Goal: Task Accomplishment & Management: Complete application form

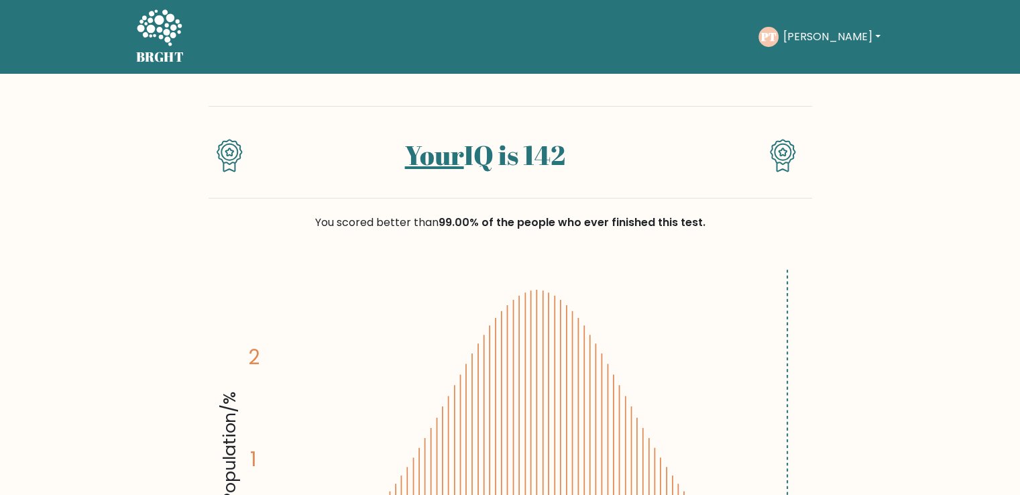
click at [819, 39] on button "Pedro" at bounding box center [831, 36] width 105 height 17
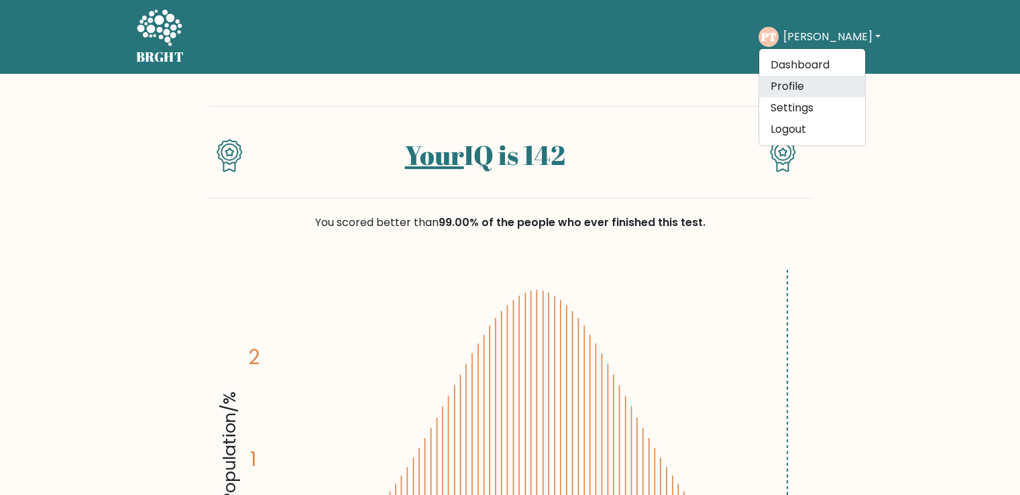
click at [806, 87] on link "Profile" at bounding box center [812, 86] width 106 height 21
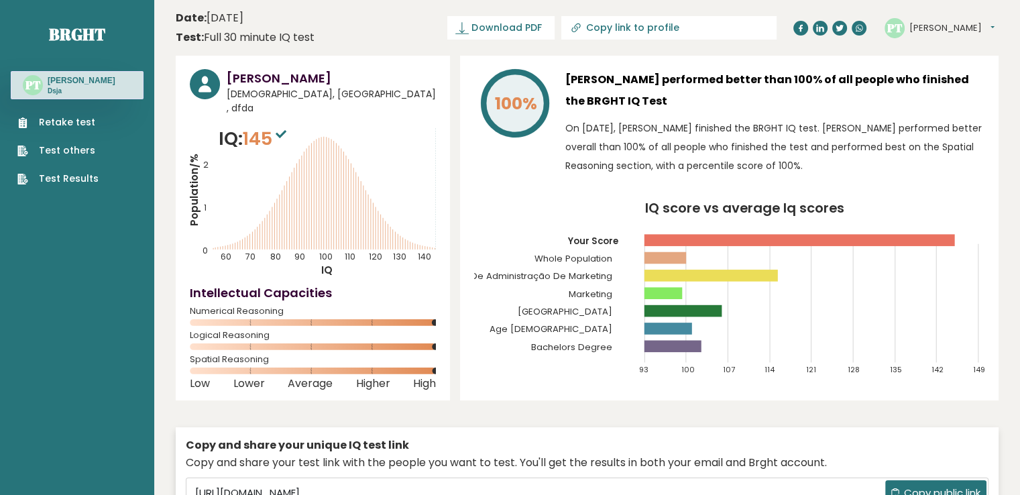
click at [72, 123] on link "Retake test" at bounding box center [57, 122] width 81 height 14
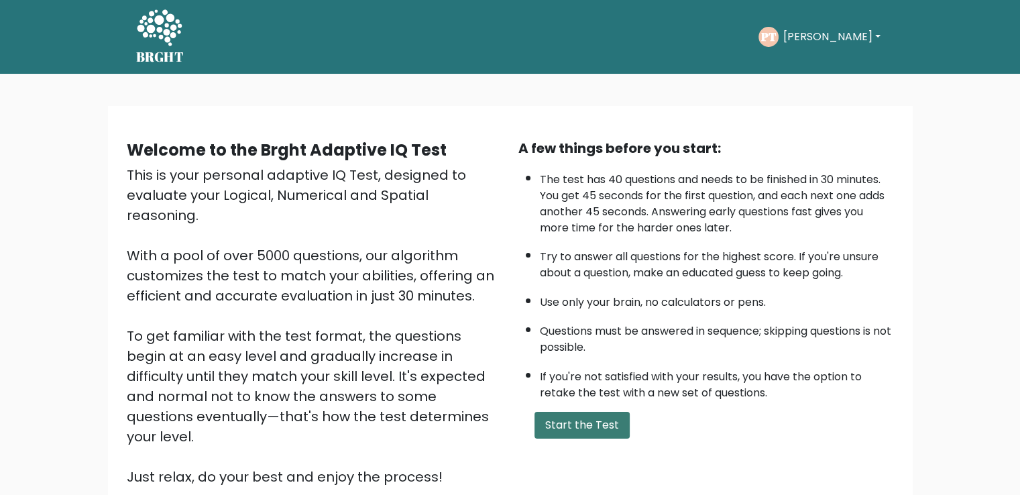
click at [591, 417] on button "Start the Test" at bounding box center [582, 425] width 95 height 27
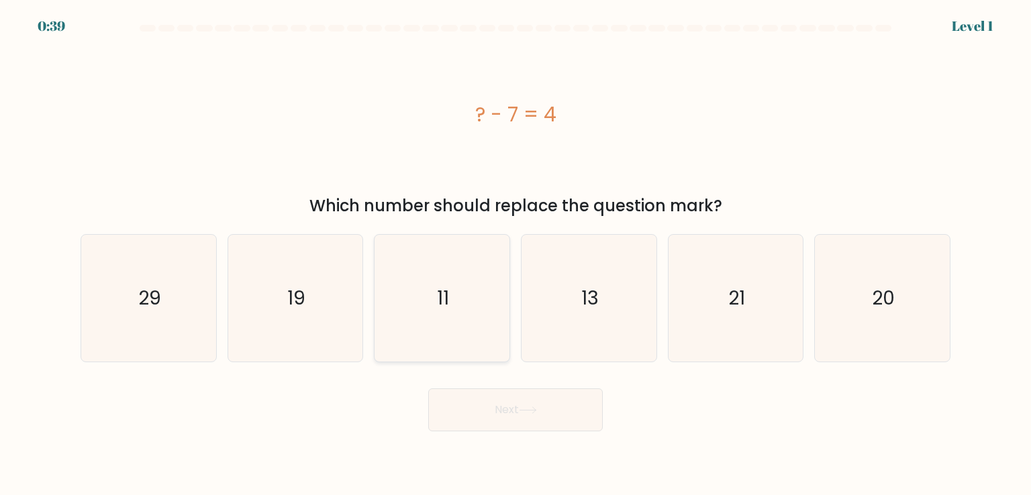
click at [432, 311] on icon "11" at bounding box center [441, 298] width 126 height 126
click at [515, 254] on input "c. 11" at bounding box center [515, 251] width 1 height 7
radio input "true"
click at [507, 416] on button "Next" at bounding box center [515, 409] width 174 height 43
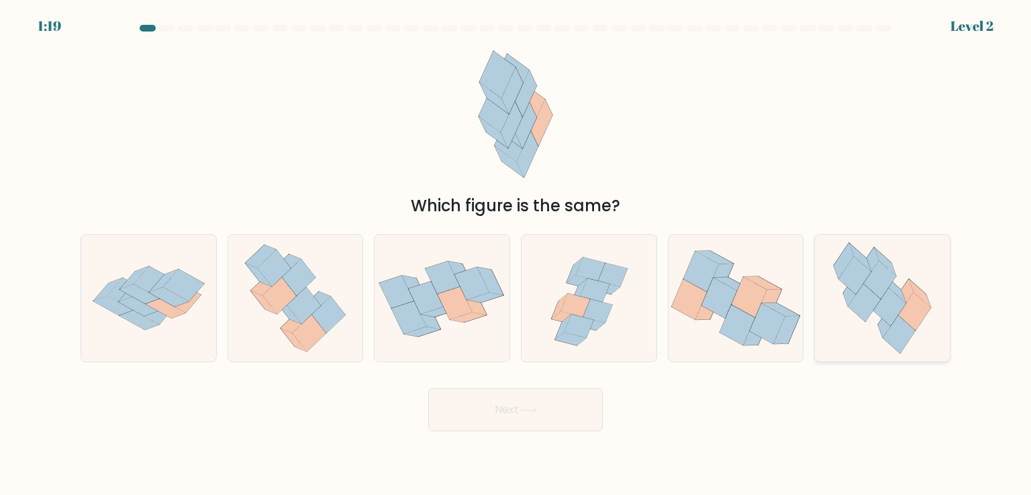
click at [922, 309] on icon at bounding box center [914, 312] width 32 height 38
click at [516, 254] on input "f." at bounding box center [515, 251] width 1 height 7
radio input "true"
click at [506, 417] on button "Next" at bounding box center [515, 409] width 174 height 43
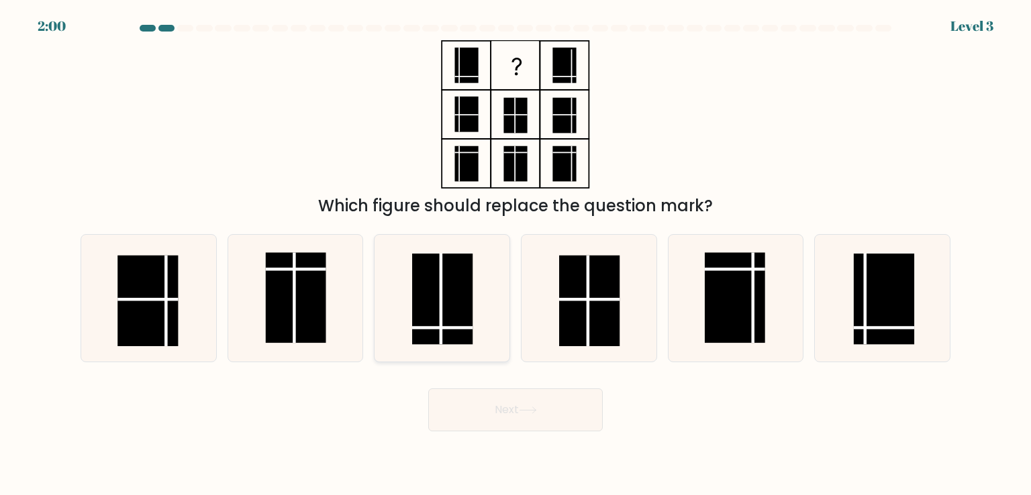
click at [425, 319] on rect at bounding box center [442, 299] width 60 height 91
click at [515, 254] on input "c." at bounding box center [515, 251] width 1 height 7
radio input "true"
click at [519, 403] on button "Next" at bounding box center [515, 409] width 174 height 43
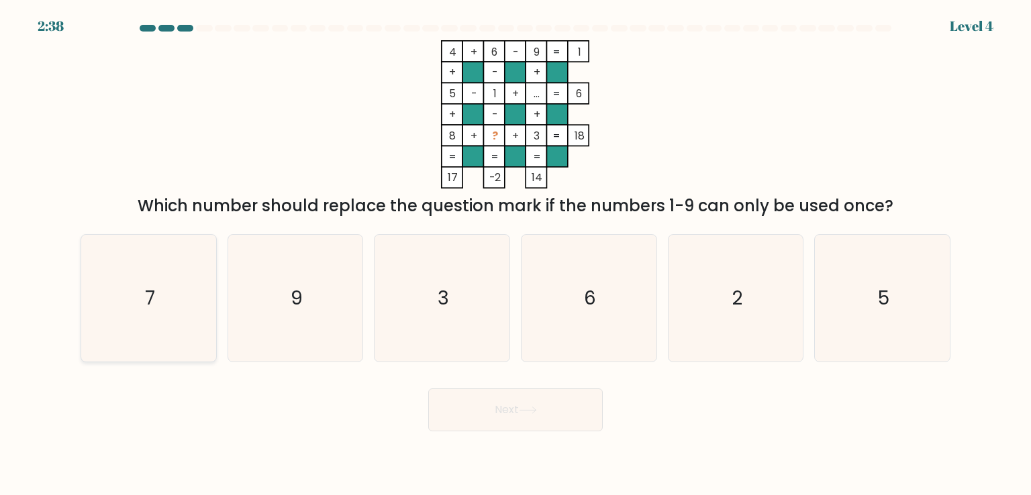
click at [138, 309] on icon "7" at bounding box center [148, 298] width 126 height 126
click at [515, 254] on input "a. 7" at bounding box center [515, 251] width 1 height 7
radio input "true"
click at [534, 408] on icon at bounding box center [528, 410] width 18 height 7
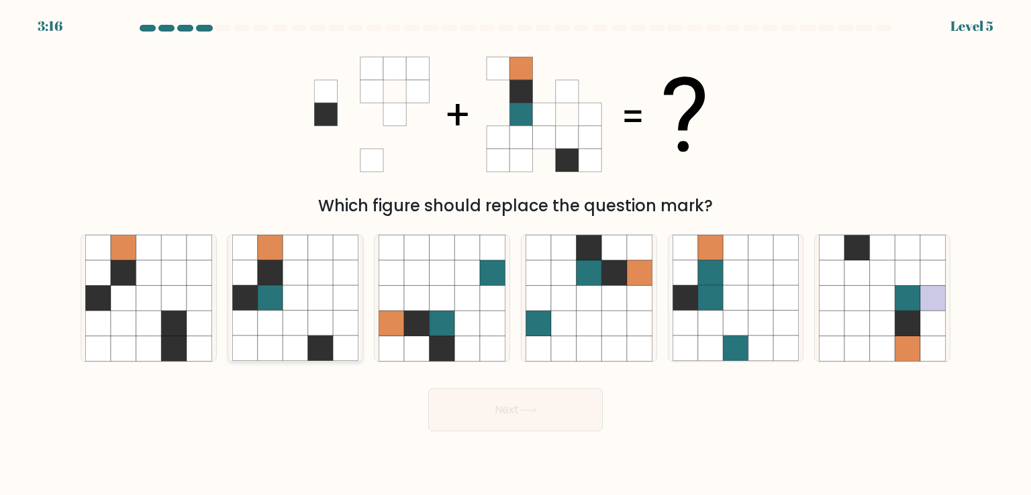
click at [322, 288] on icon at bounding box center [320, 298] width 25 height 25
click at [515, 254] on input "b." at bounding box center [515, 251] width 1 height 7
radio input "true"
click at [515, 420] on button "Next" at bounding box center [515, 409] width 174 height 43
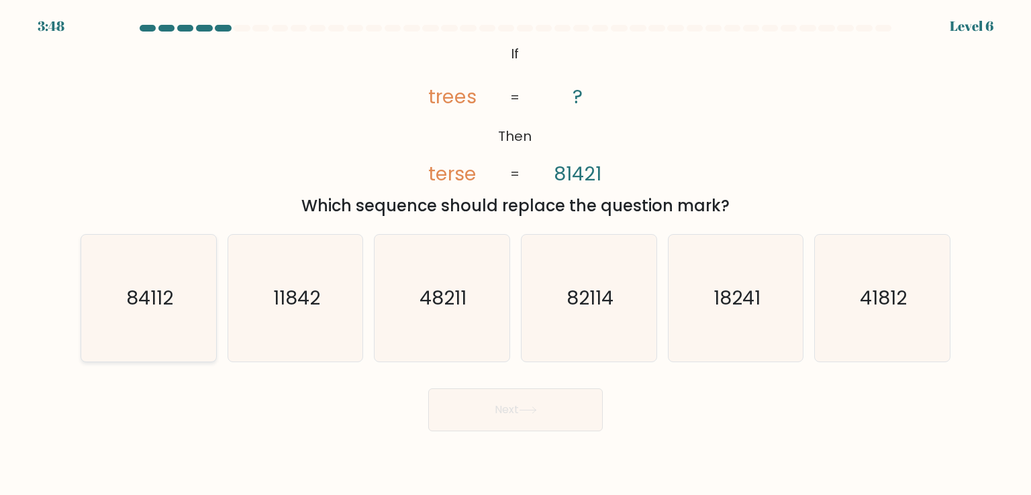
click at [141, 326] on icon "84112" at bounding box center [148, 298] width 126 height 126
click at [515, 254] on input "a. 84112" at bounding box center [515, 251] width 1 height 7
radio input "true"
click at [531, 407] on icon at bounding box center [528, 410] width 18 height 7
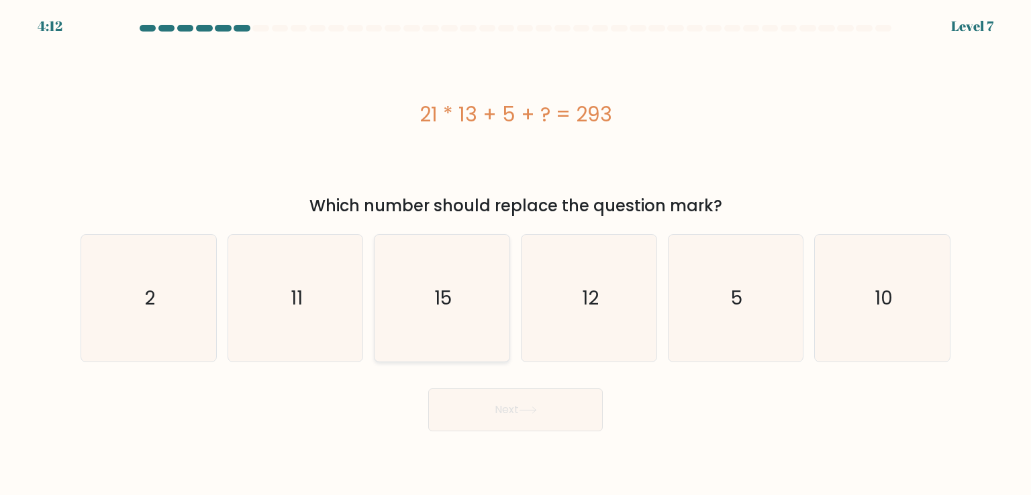
click at [485, 279] on icon "15" at bounding box center [441, 298] width 126 height 126
click at [515, 254] on input "c. 15" at bounding box center [515, 251] width 1 height 7
radio input "true"
click at [516, 421] on button "Next" at bounding box center [515, 409] width 174 height 43
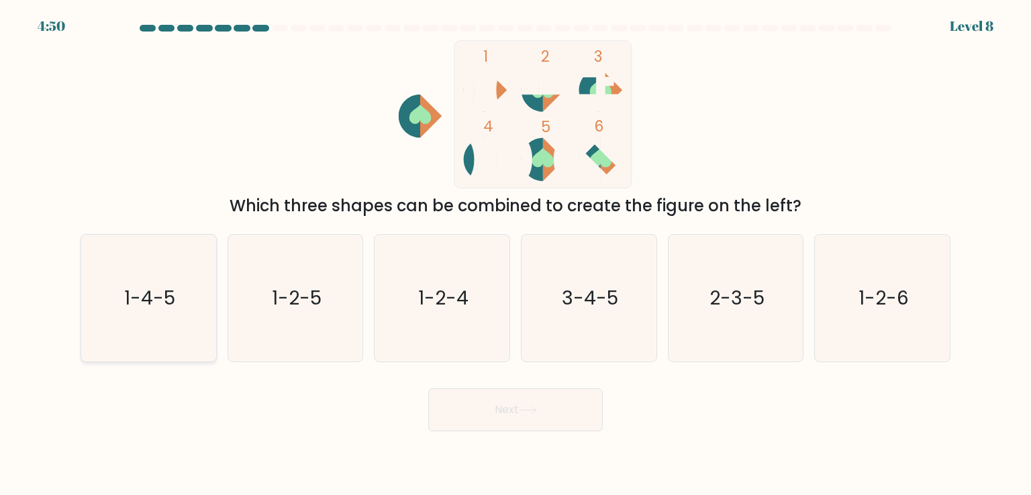
click at [179, 321] on icon "1-4-5" at bounding box center [148, 298] width 126 height 126
click at [515, 254] on input "a. 1-4-5" at bounding box center [515, 251] width 1 height 7
radio input "true"
click at [539, 416] on button "Next" at bounding box center [515, 409] width 174 height 43
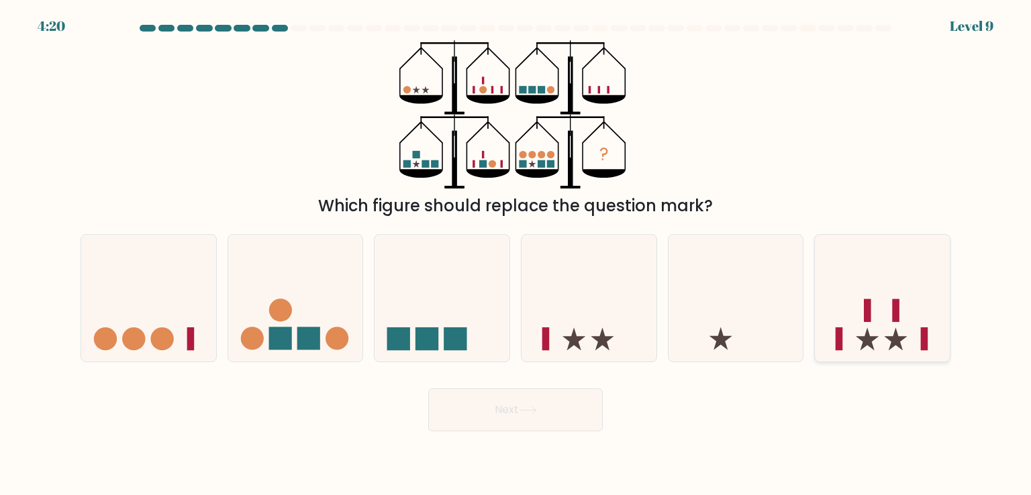
click at [902, 291] on icon at bounding box center [881, 297] width 135 height 111
click at [516, 254] on input "f." at bounding box center [515, 251] width 1 height 7
radio input "true"
click at [541, 425] on button "Next" at bounding box center [515, 409] width 174 height 43
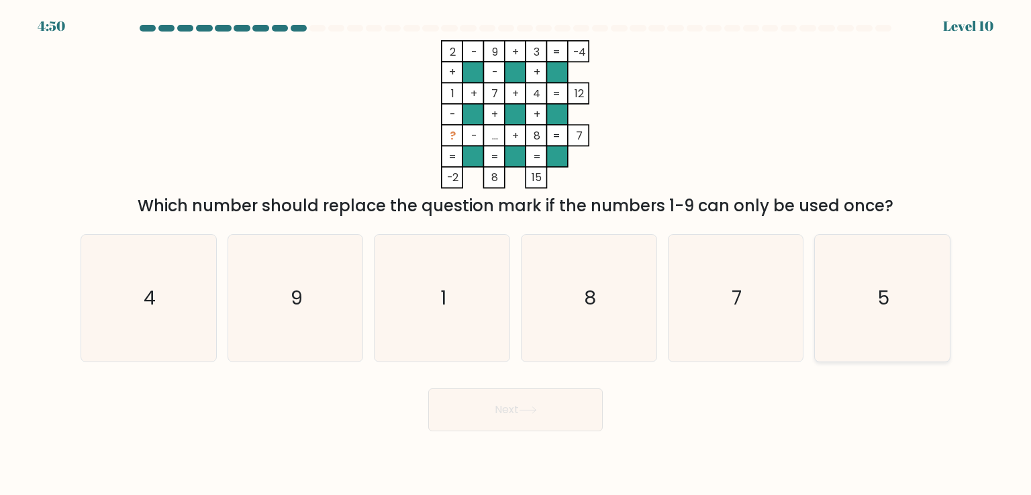
click at [827, 284] on icon "5" at bounding box center [882, 298] width 126 height 126
click at [516, 254] on input "f. 5" at bounding box center [515, 251] width 1 height 7
radio input "true"
click at [513, 419] on button "Next" at bounding box center [515, 409] width 174 height 43
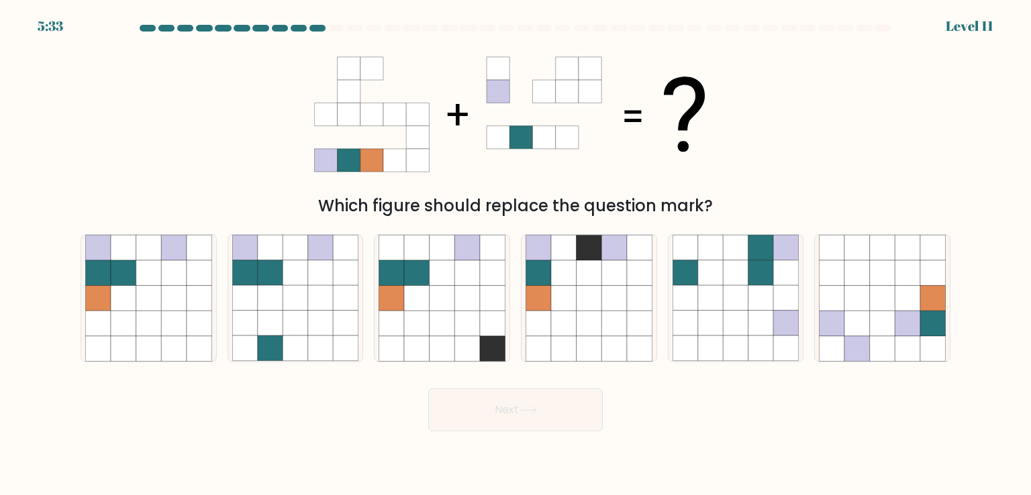
click at [125, 99] on div "Which figure should replace the question mark?" at bounding box center [515, 129] width 886 height 178
click at [161, 302] on icon at bounding box center [173, 298] width 25 height 25
click at [515, 254] on input "a." at bounding box center [515, 251] width 1 height 7
radio input "true"
click at [525, 422] on button "Next" at bounding box center [515, 409] width 174 height 43
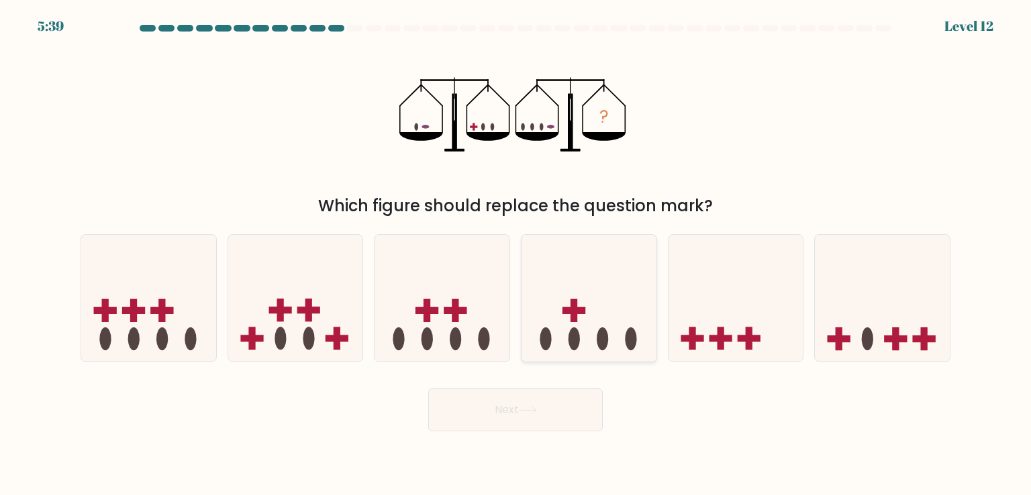
click at [604, 334] on ellipse at bounding box center [601, 338] width 11 height 23
click at [516, 254] on input "d." at bounding box center [515, 251] width 1 height 7
radio input "true"
click at [555, 413] on button "Next" at bounding box center [515, 409] width 174 height 43
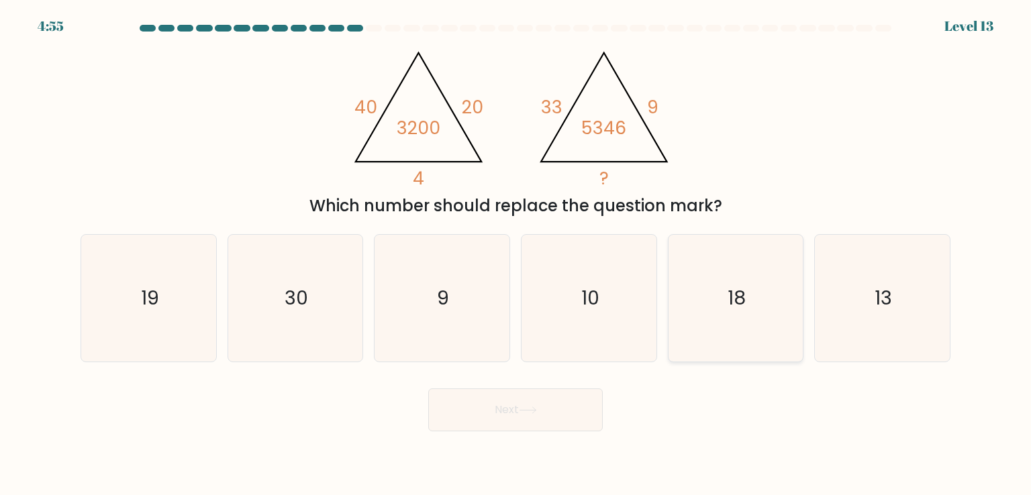
click at [731, 299] on text "18" at bounding box center [736, 297] width 18 height 27
click at [516, 254] on input "e. 18" at bounding box center [515, 251] width 1 height 7
radio input "true"
click at [547, 397] on button "Next" at bounding box center [515, 409] width 174 height 43
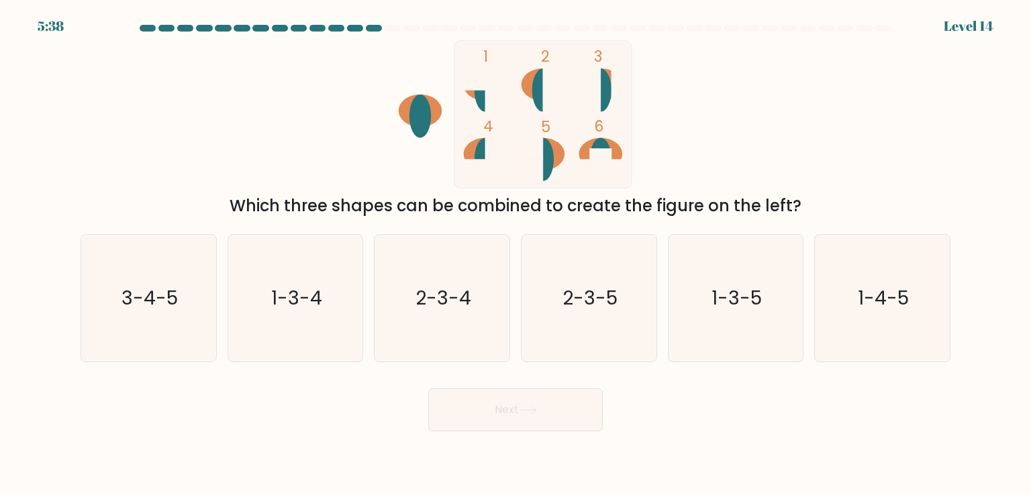
click at [256, 139] on div "1 2 3 4 5 6 Which three shapes can be combined to create the figure on the left?" at bounding box center [515, 129] width 886 height 178
click at [891, 299] on text "1-4-5" at bounding box center [882, 297] width 51 height 27
click at [516, 254] on input "f. 1-4-5" at bounding box center [515, 251] width 1 height 7
radio input "true"
click at [547, 413] on button "Next" at bounding box center [515, 409] width 174 height 43
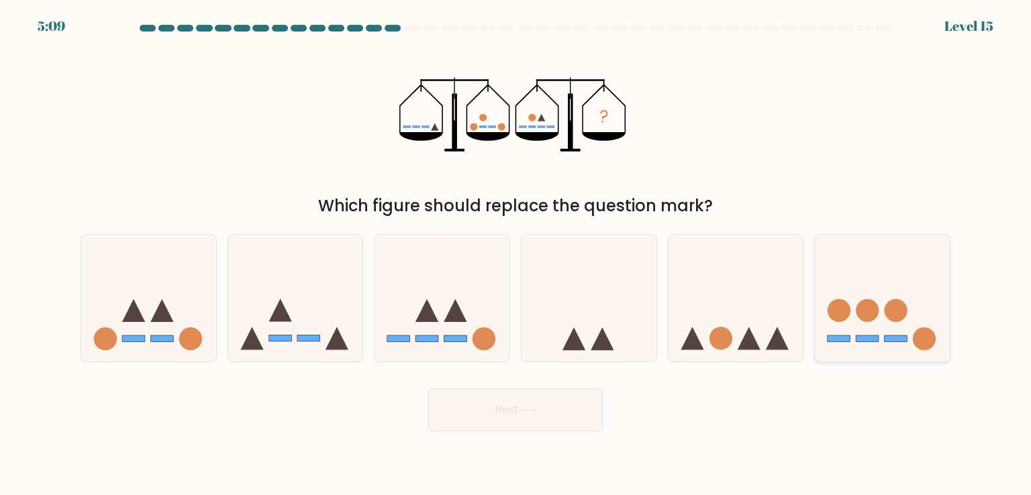
click at [908, 325] on icon at bounding box center [881, 297] width 135 height 111
click at [516, 254] on input "f." at bounding box center [515, 251] width 1 height 7
radio input "true"
click at [547, 417] on button "Next" at bounding box center [515, 409] width 174 height 43
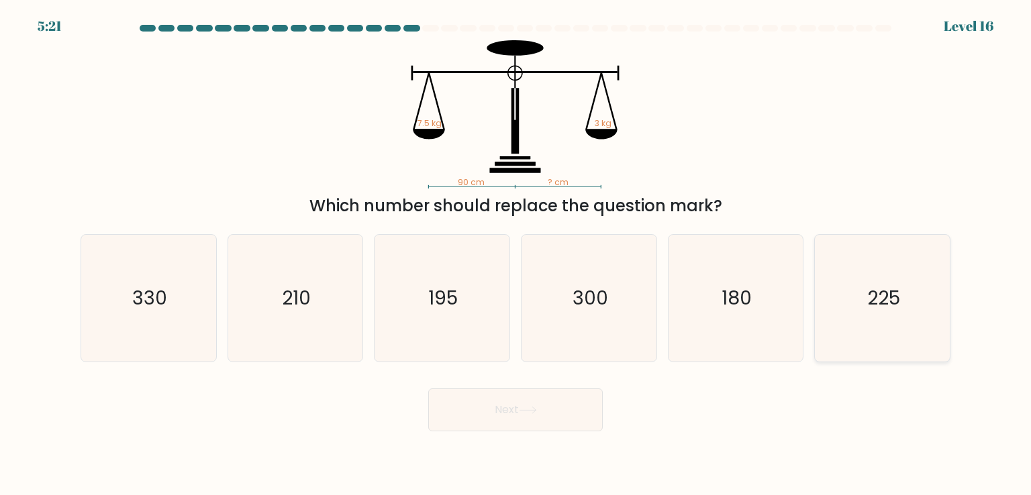
click at [867, 268] on icon "225" at bounding box center [882, 298] width 126 height 126
click at [516, 254] on input "f. 225" at bounding box center [515, 251] width 1 height 7
radio input "true"
click at [561, 419] on button "Next" at bounding box center [515, 409] width 174 height 43
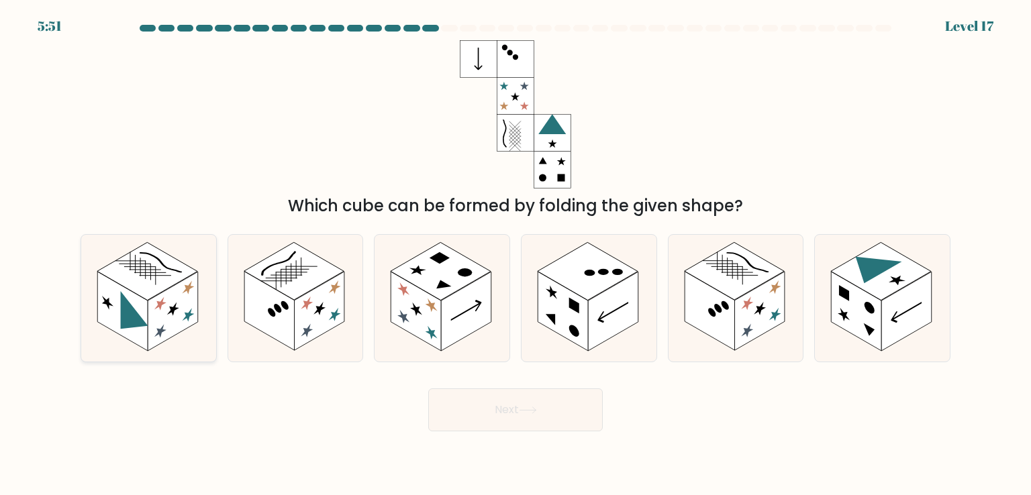
click at [164, 315] on rect at bounding box center [173, 311] width 50 height 79
click at [515, 254] on input "a." at bounding box center [515, 251] width 1 height 7
radio input "true"
click at [498, 397] on button "Next" at bounding box center [515, 409] width 174 height 43
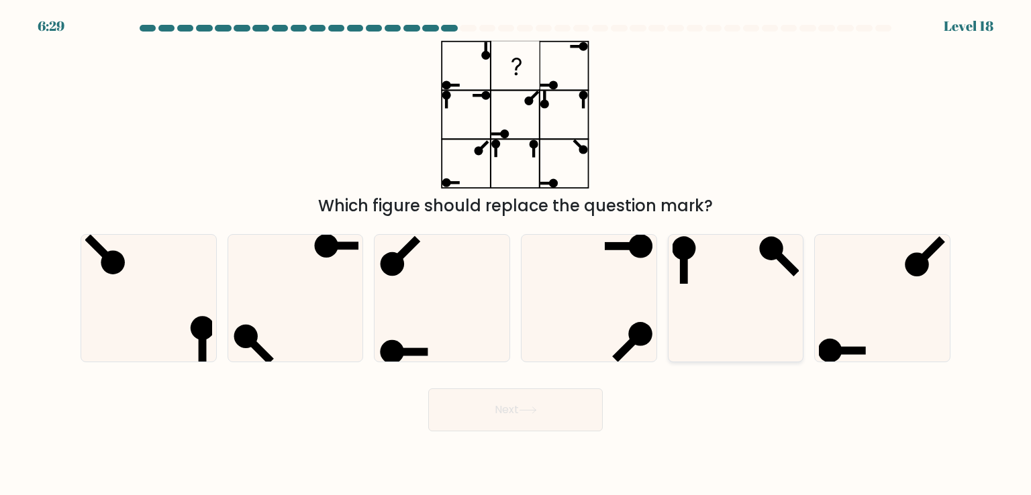
click at [745, 264] on icon at bounding box center [735, 298] width 126 height 126
click at [516, 254] on input "e." at bounding box center [515, 251] width 1 height 7
radio input "true"
click at [539, 420] on button "Next" at bounding box center [515, 409] width 174 height 43
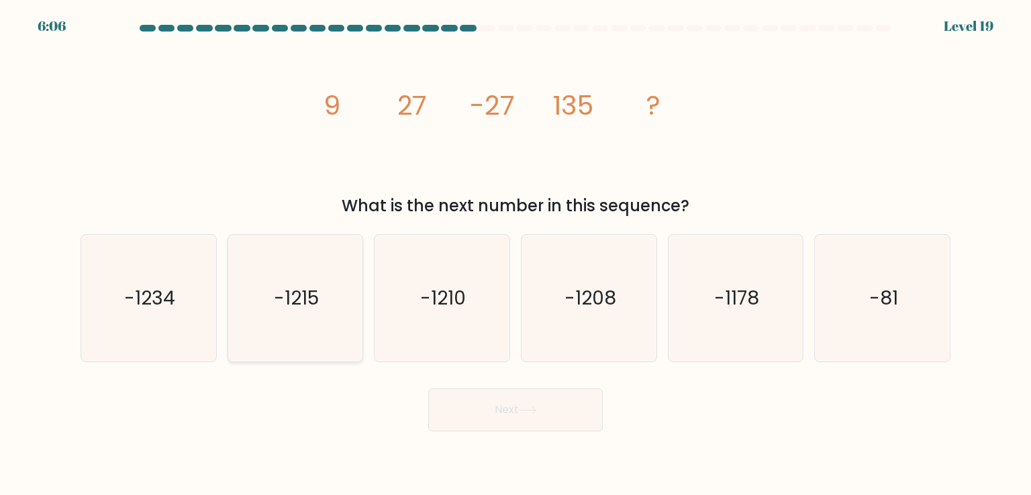
click at [273, 309] on icon "-1215" at bounding box center [295, 298] width 126 height 126
click at [515, 254] on input "b. -1215" at bounding box center [515, 251] width 1 height 7
radio input "true"
click at [474, 397] on button "Next" at bounding box center [515, 409] width 174 height 43
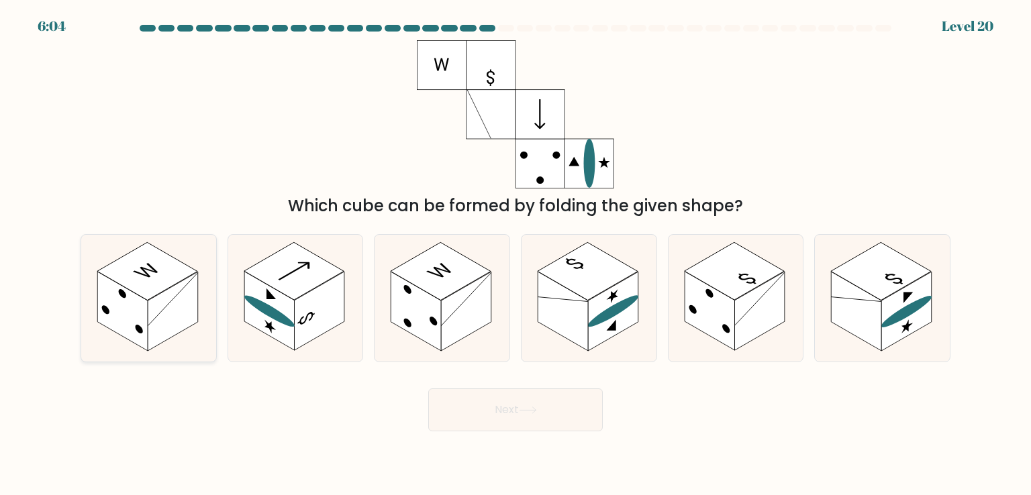
click at [174, 284] on rect at bounding box center [147, 272] width 100 height 58
click at [515, 254] on input "a." at bounding box center [515, 251] width 1 height 7
radio input "true"
click at [502, 411] on button "Next" at bounding box center [515, 409] width 174 height 43
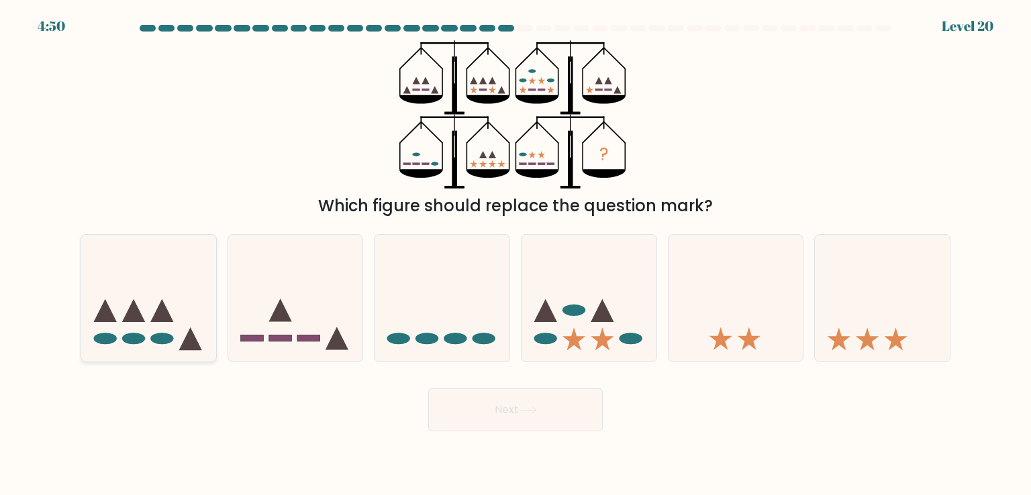
click at [134, 307] on icon at bounding box center [133, 310] width 23 height 23
click at [515, 254] on input "a." at bounding box center [515, 251] width 1 height 7
radio input "true"
click at [543, 424] on button "Next" at bounding box center [515, 409] width 174 height 43
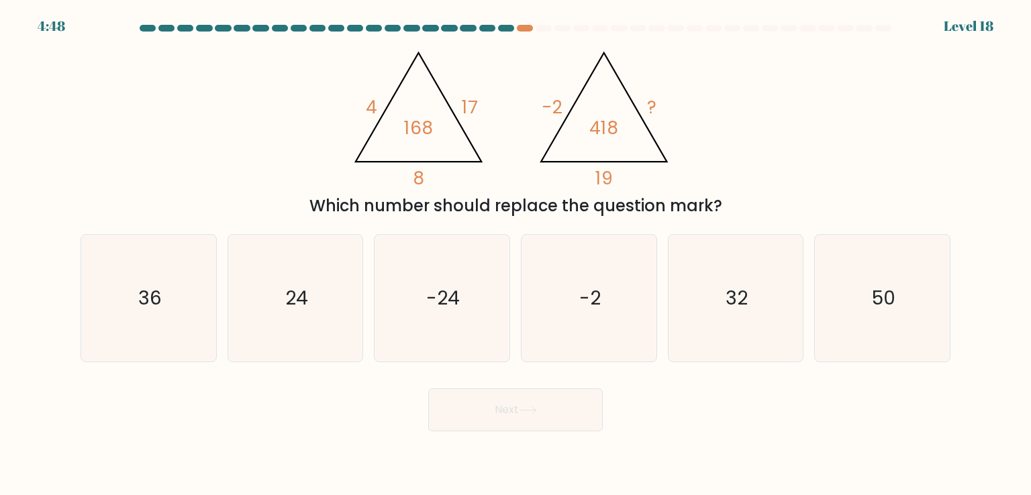
click at [233, 124] on div "@import url('https://fonts.googleapis.com/css?family=Abril+Fatface:400,100,100i…" at bounding box center [515, 129] width 886 height 178
click at [311, 296] on icon "24" at bounding box center [295, 298] width 126 height 126
click at [515, 254] on input "b. 24" at bounding box center [515, 251] width 1 height 7
radio input "true"
click at [542, 412] on button "Next" at bounding box center [515, 409] width 174 height 43
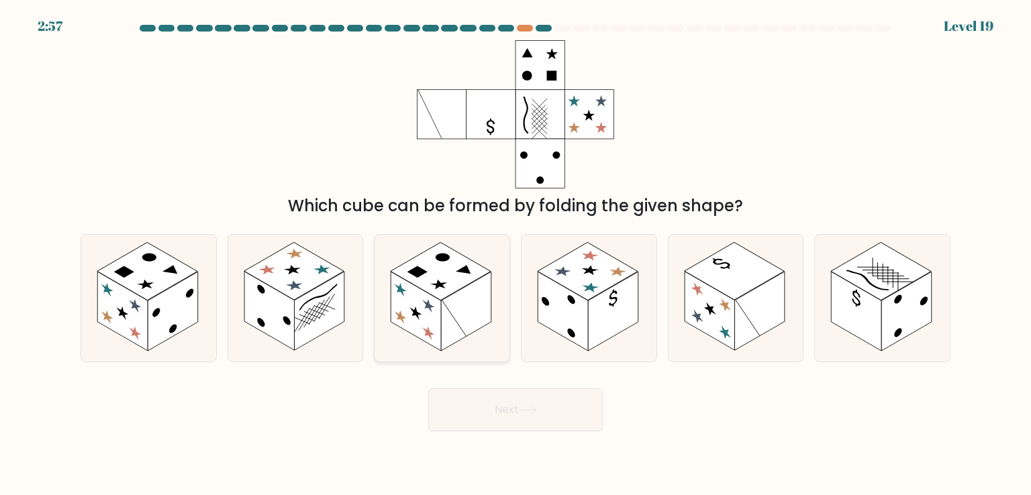
click at [456, 310] on rect at bounding box center [466, 311] width 50 height 79
click at [515, 254] on input "c." at bounding box center [515, 251] width 1 height 7
radio input "true"
click at [543, 415] on button "Next" at bounding box center [515, 409] width 174 height 43
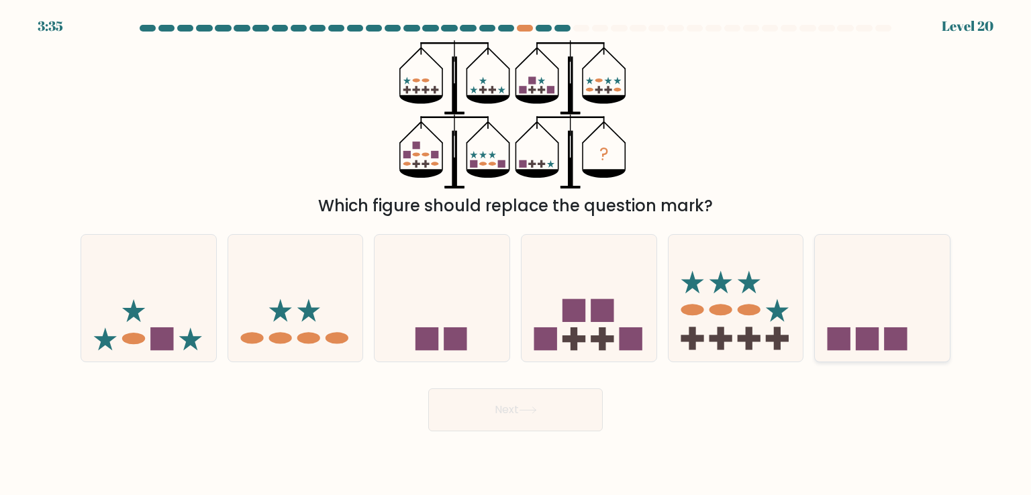
click at [860, 307] on icon at bounding box center [881, 297] width 135 height 111
click at [516, 254] on input "f." at bounding box center [515, 251] width 1 height 7
radio input "true"
click at [476, 319] on icon at bounding box center [441, 297] width 135 height 111
click at [515, 254] on input "c." at bounding box center [515, 251] width 1 height 7
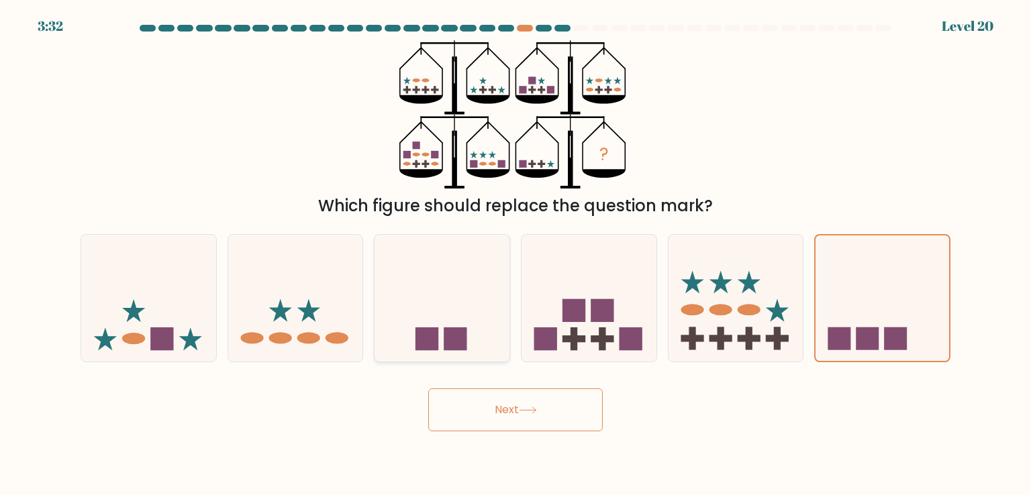
radio input "true"
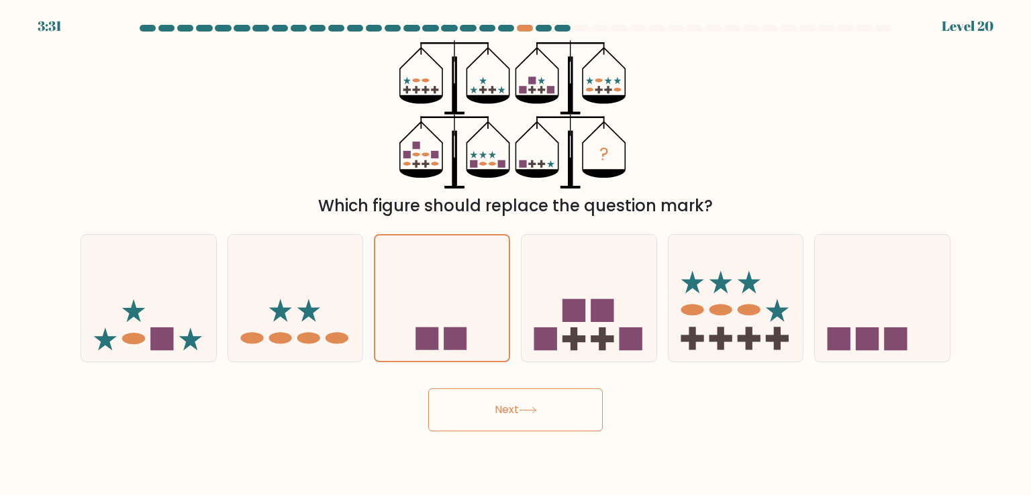
click at [537, 432] on body "3:31 Level 20" at bounding box center [515, 247] width 1031 height 495
click at [535, 421] on button "Next" at bounding box center [515, 409] width 174 height 43
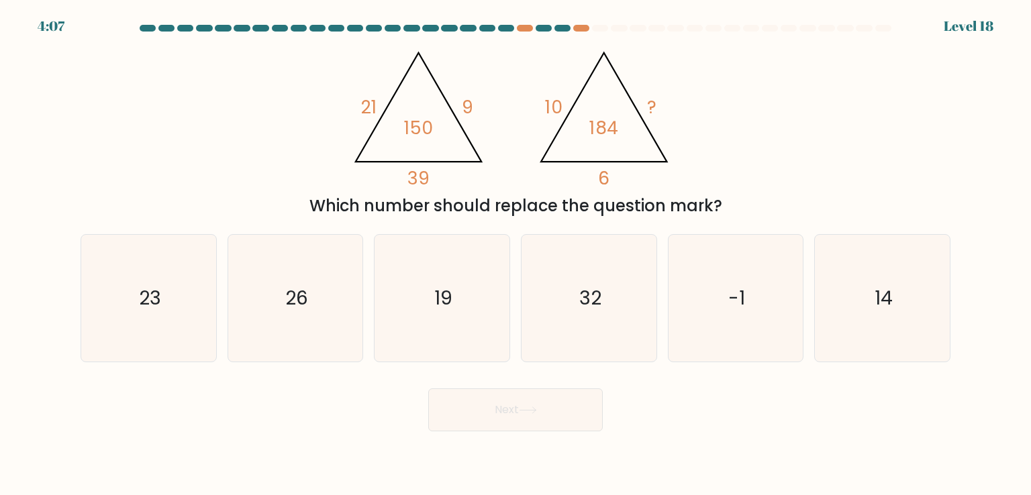
click at [305, 138] on div "@import url('https://fonts.googleapis.com/css?family=Abril+Fatface:400,100,100i…" at bounding box center [515, 129] width 886 height 178
click at [896, 309] on icon "14" at bounding box center [882, 298] width 126 height 126
click at [516, 254] on input "f. 14" at bounding box center [515, 251] width 1 height 7
radio input "true"
click at [487, 412] on button "Next" at bounding box center [515, 409] width 174 height 43
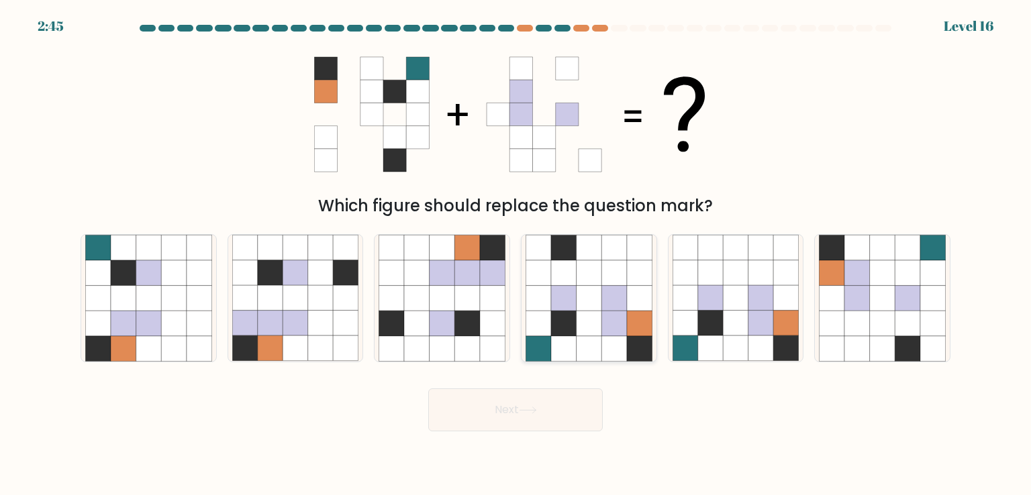
click at [606, 303] on icon at bounding box center [613, 298] width 25 height 25
click at [516, 254] on input "d." at bounding box center [515, 251] width 1 height 7
radio input "true"
click at [574, 407] on button "Next" at bounding box center [515, 409] width 174 height 43
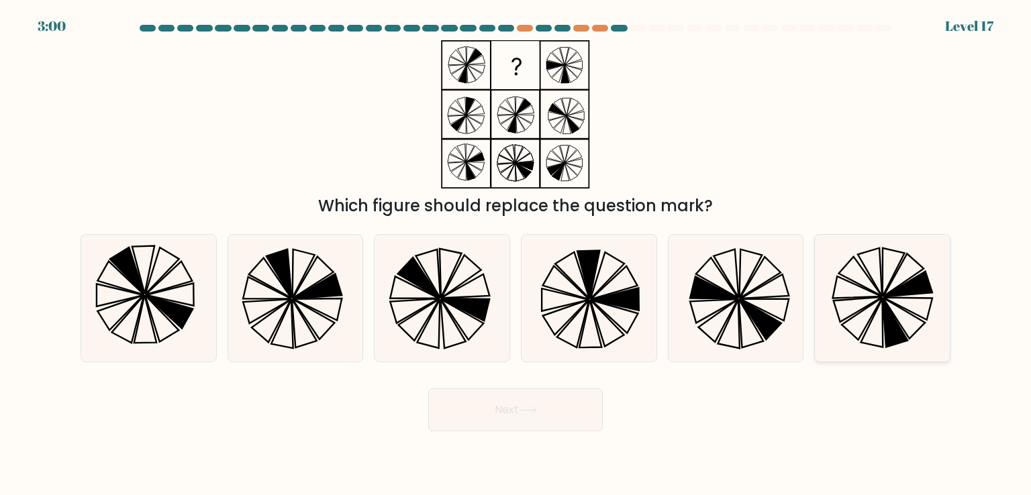
click at [892, 293] on icon at bounding box center [907, 284] width 48 height 25
click at [516, 254] on input "f." at bounding box center [515, 251] width 1 height 7
radio input "true"
click at [570, 407] on button "Next" at bounding box center [515, 409] width 174 height 43
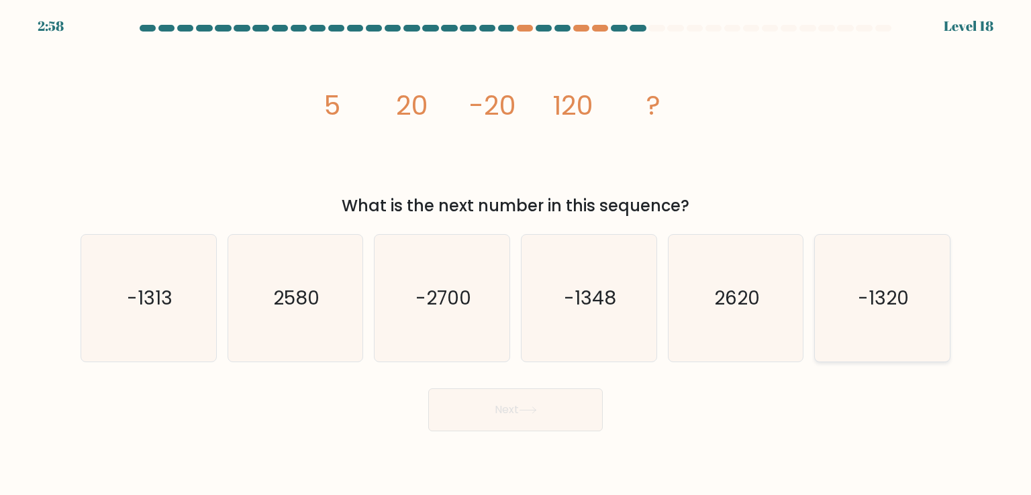
click at [898, 319] on icon "-1320" at bounding box center [882, 298] width 126 height 126
click at [516, 254] on input "f. -1320" at bounding box center [515, 251] width 1 height 7
radio input "true"
click at [553, 413] on button "Next" at bounding box center [515, 409] width 174 height 43
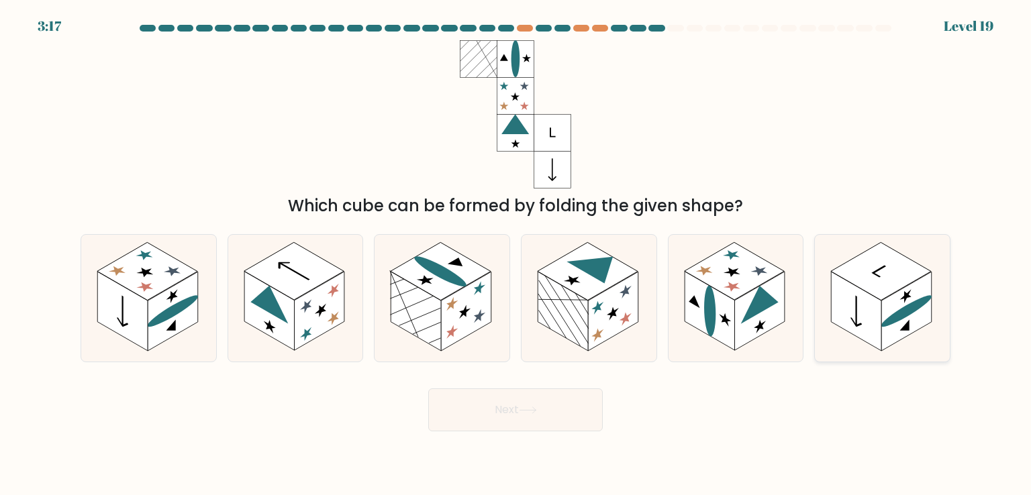
click at [899, 307] on rect at bounding box center [906, 311] width 50 height 79
click at [516, 254] on input "f." at bounding box center [515, 251] width 1 height 7
radio input "true"
click at [517, 396] on button "Next" at bounding box center [515, 409] width 174 height 43
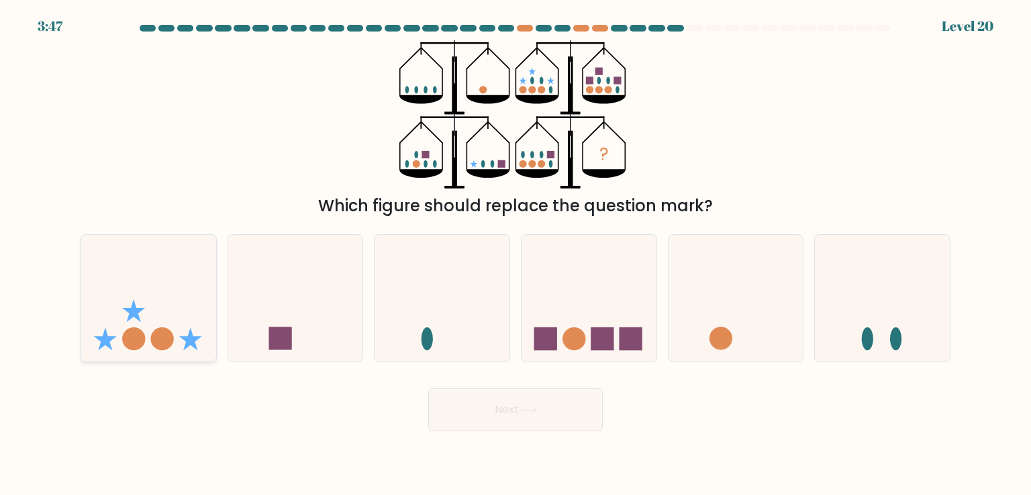
click at [150, 317] on icon at bounding box center [148, 297] width 135 height 111
click at [515, 254] on input "a." at bounding box center [515, 251] width 1 height 7
radio input "true"
click at [561, 419] on button "Next" at bounding box center [515, 409] width 174 height 43
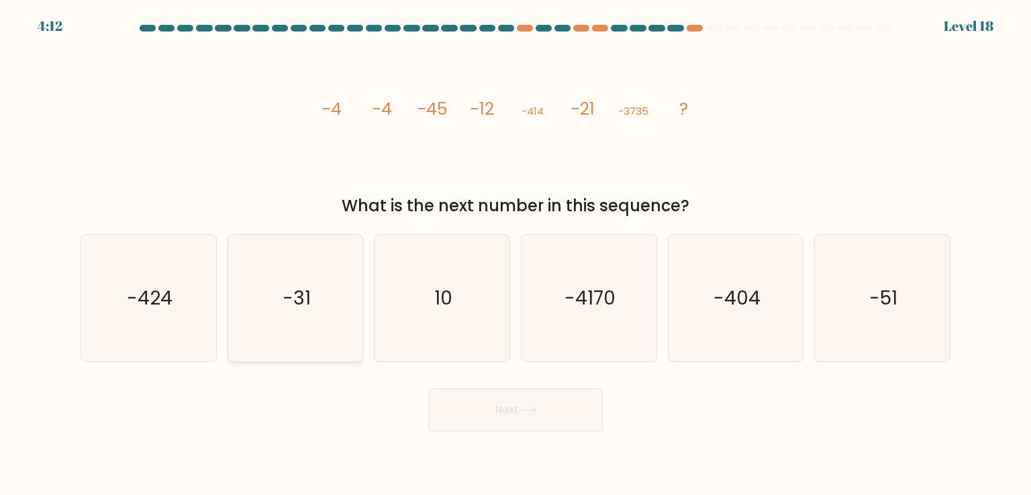
click at [247, 347] on icon "-31" at bounding box center [295, 298] width 126 height 126
click at [515, 254] on input "b. -31" at bounding box center [515, 251] width 1 height 7
radio input "true"
click at [568, 415] on button "Next" at bounding box center [515, 409] width 174 height 43
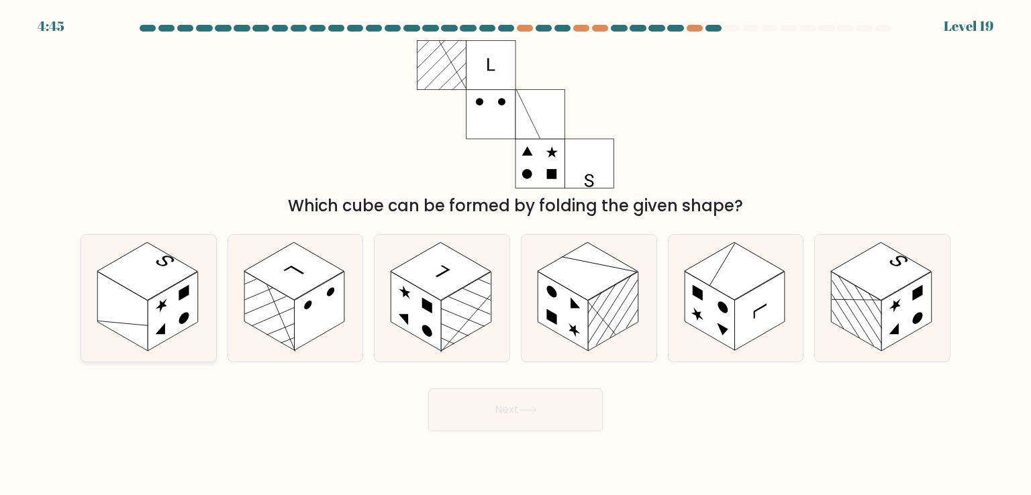
click at [173, 305] on rect at bounding box center [173, 311] width 50 height 79
click at [515, 254] on input "a." at bounding box center [515, 251] width 1 height 7
radio input "true"
click at [535, 404] on button "Next" at bounding box center [515, 409] width 174 height 43
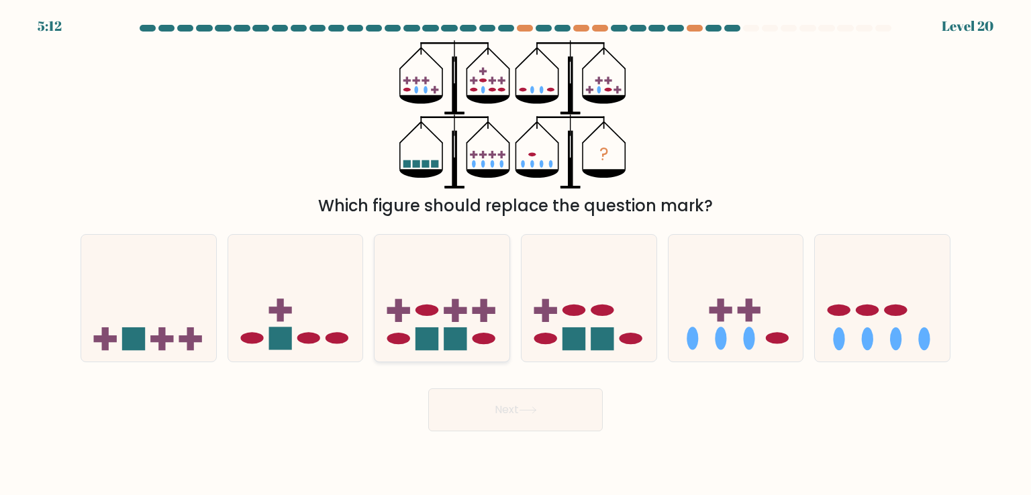
click at [423, 309] on ellipse at bounding box center [426, 310] width 23 height 11
click at [515, 254] on input "c." at bounding box center [515, 251] width 1 height 7
radio input "true"
click at [523, 407] on icon at bounding box center [528, 410] width 18 height 7
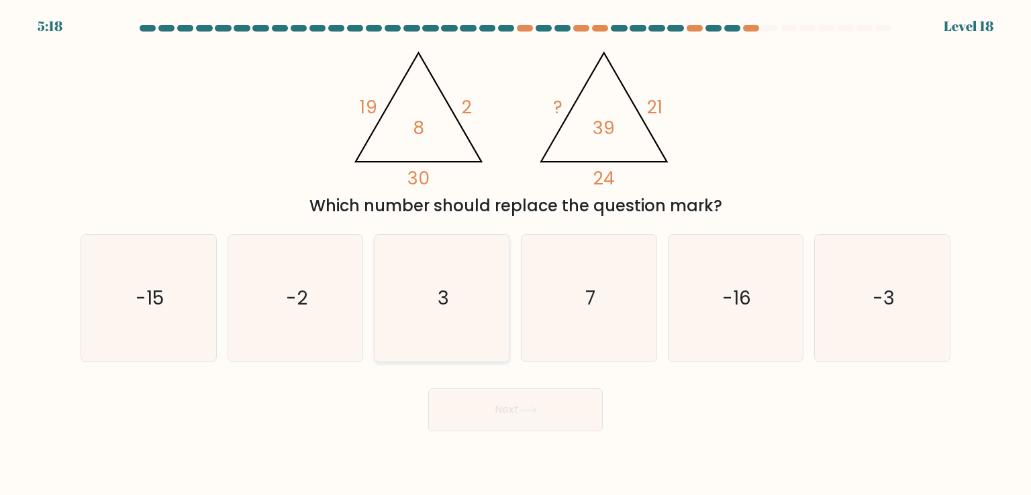
click at [470, 307] on icon "3" at bounding box center [441, 298] width 126 height 126
click at [515, 254] on input "c. 3" at bounding box center [515, 251] width 1 height 7
radio input "true"
click at [512, 411] on button "Next" at bounding box center [515, 409] width 174 height 43
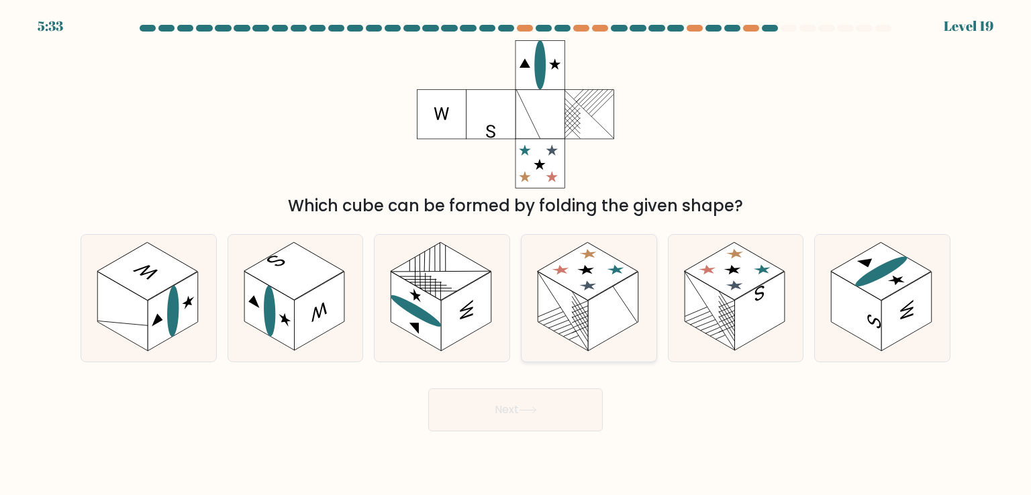
click at [617, 313] on rect at bounding box center [613, 311] width 50 height 79
click at [516, 254] on input "d." at bounding box center [515, 251] width 1 height 7
radio input "true"
click at [550, 411] on button "Next" at bounding box center [515, 409] width 174 height 43
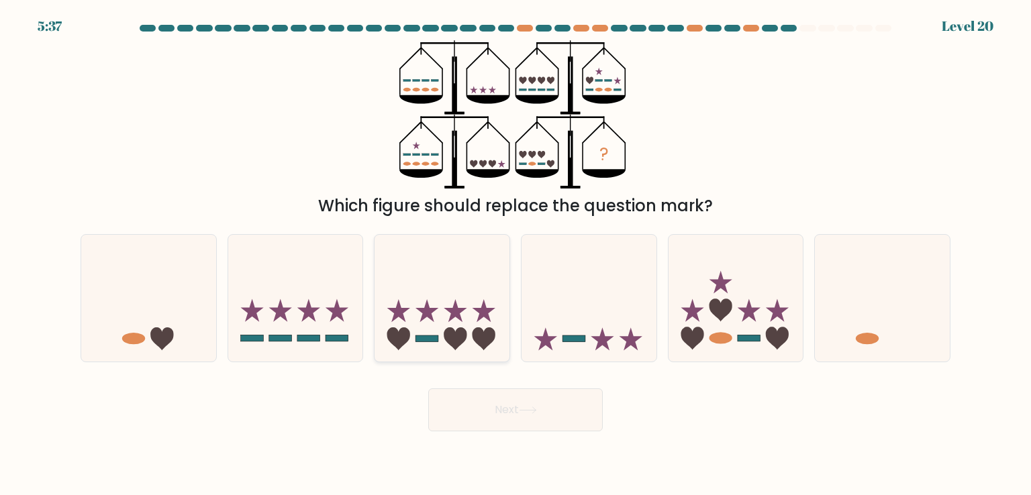
click at [465, 315] on icon at bounding box center [441, 297] width 135 height 111
click at [515, 254] on input "c." at bounding box center [515, 251] width 1 height 7
radio input "true"
click at [502, 405] on button "Next" at bounding box center [515, 409] width 174 height 43
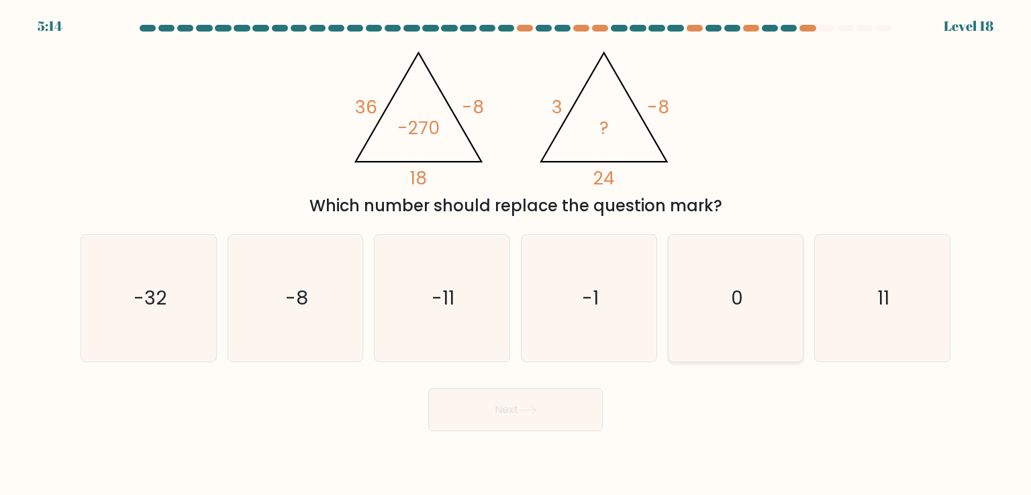
click at [719, 282] on icon "0" at bounding box center [735, 298] width 126 height 126
click at [516, 254] on input "e. 0" at bounding box center [515, 251] width 1 height 7
radio input "true"
click at [526, 411] on icon at bounding box center [528, 410] width 18 height 7
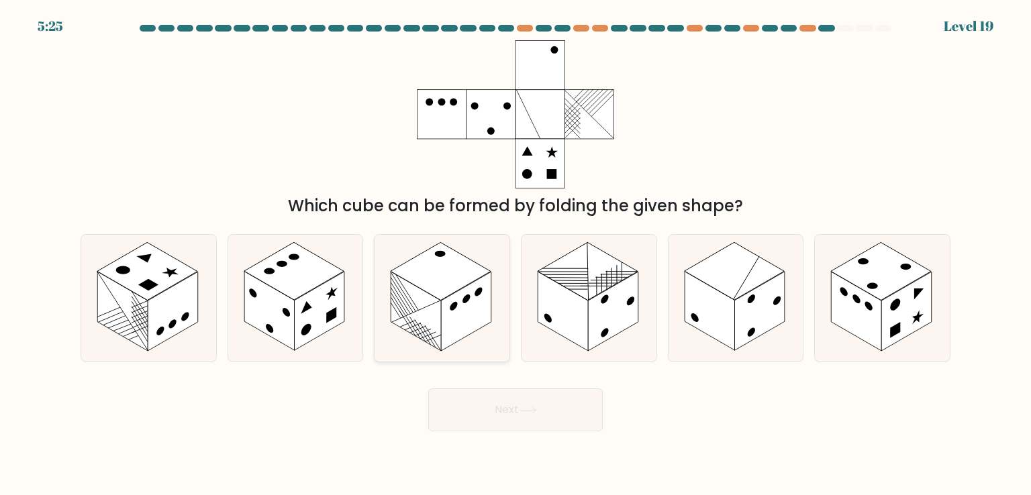
click at [471, 317] on rect at bounding box center [466, 311] width 50 height 79
click at [515, 254] on input "c." at bounding box center [515, 251] width 1 height 7
radio input "true"
click at [761, 308] on rect at bounding box center [759, 311] width 50 height 79
click at [516, 254] on input "e." at bounding box center [515, 251] width 1 height 7
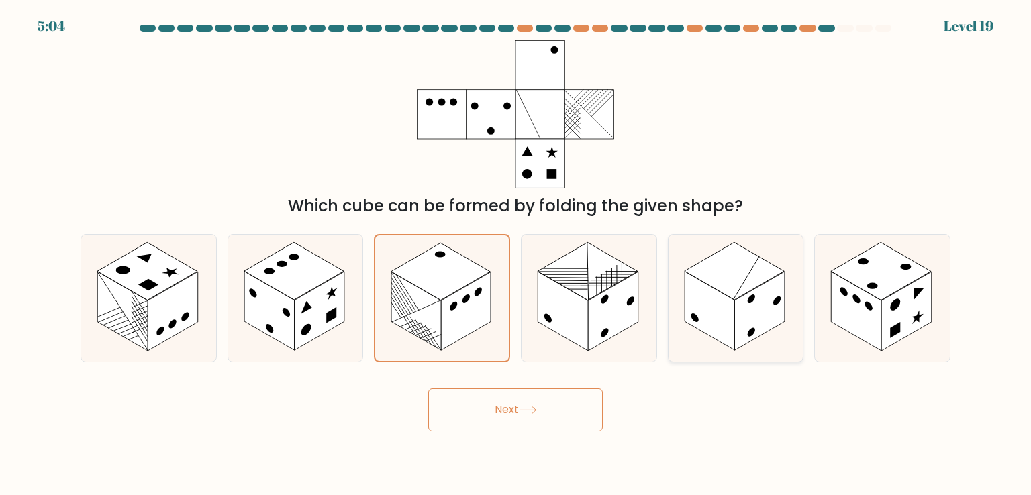
radio input "true"
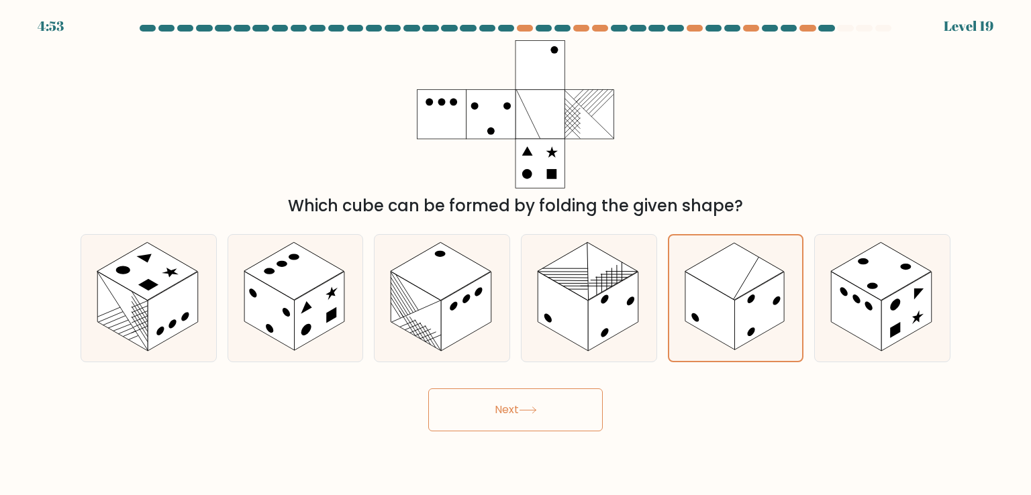
click at [568, 411] on button "Next" at bounding box center [515, 409] width 174 height 43
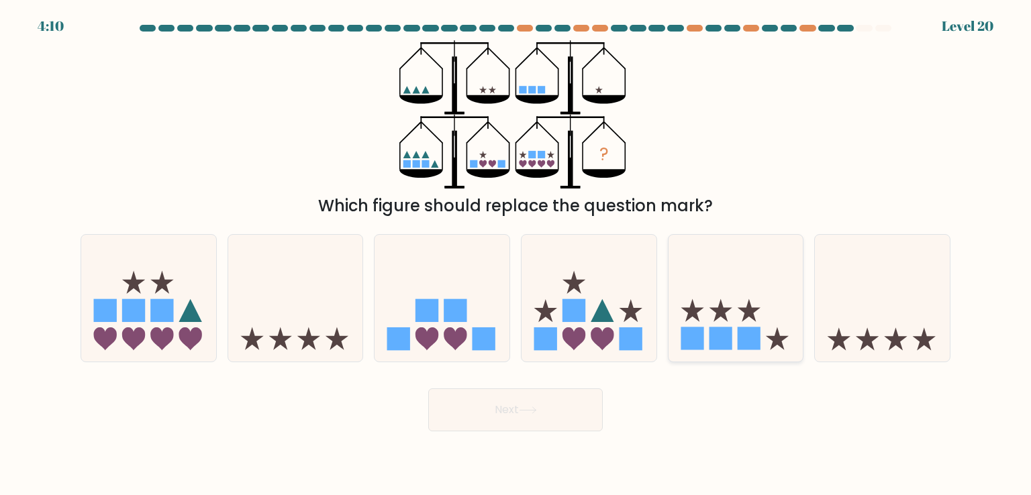
click at [731, 305] on icon at bounding box center [735, 297] width 135 height 111
click at [516, 254] on input "e." at bounding box center [515, 251] width 1 height 7
radio input "true"
click at [539, 394] on button "Next" at bounding box center [515, 409] width 174 height 43
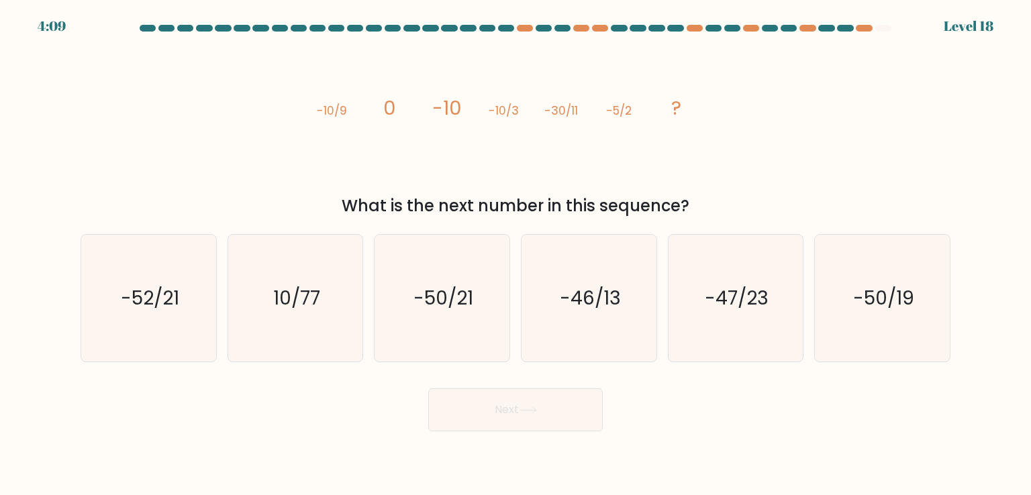
click at [286, 167] on div "image/svg+xml -10/9 0 -10 -10/3 -30/11 -5/2 ? What is the next number in this s…" at bounding box center [515, 129] width 886 height 178
click at [441, 296] on text "-50/21" at bounding box center [443, 297] width 60 height 27
click at [515, 254] on input "c. -50/21" at bounding box center [515, 251] width 1 height 7
radio input "true"
click at [914, 299] on icon "-50/19" at bounding box center [882, 298] width 126 height 126
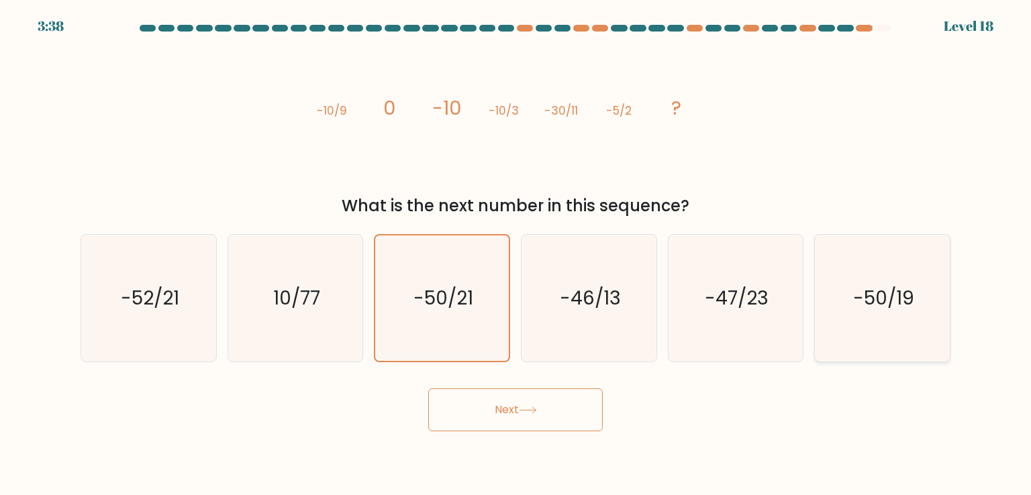
click at [516, 254] on input "f. -50/19" at bounding box center [515, 251] width 1 height 7
radio input "true"
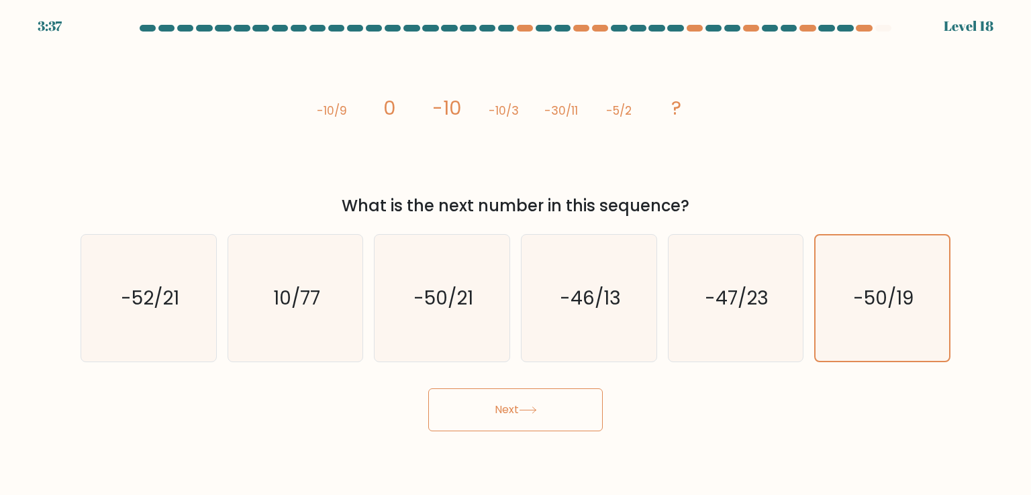
click at [571, 406] on button "Next" at bounding box center [515, 409] width 174 height 43
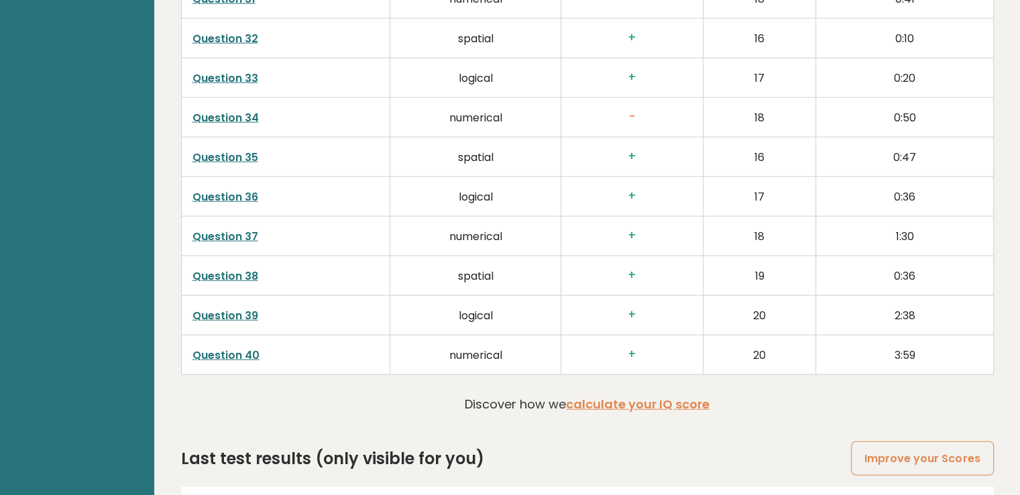
scroll to position [3685, 0]
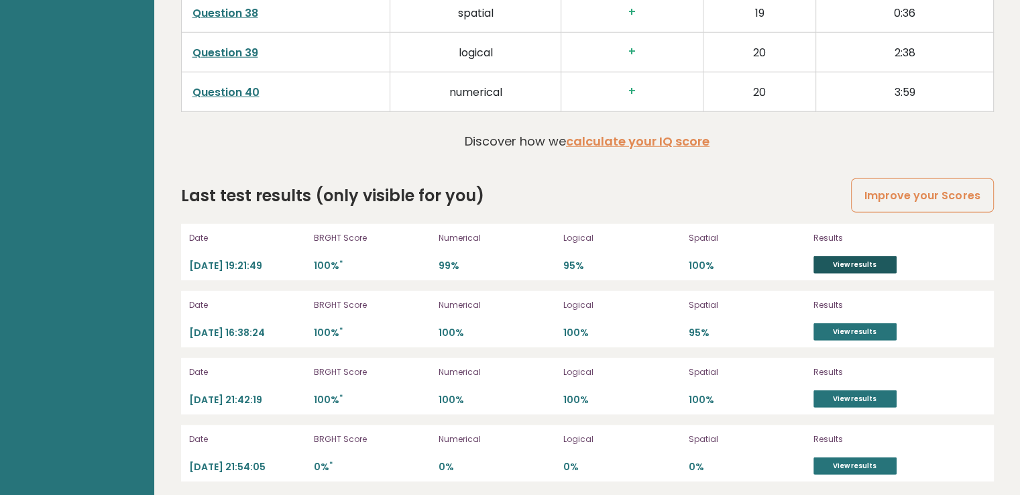
click at [870, 256] on link "View results" at bounding box center [855, 264] width 83 height 17
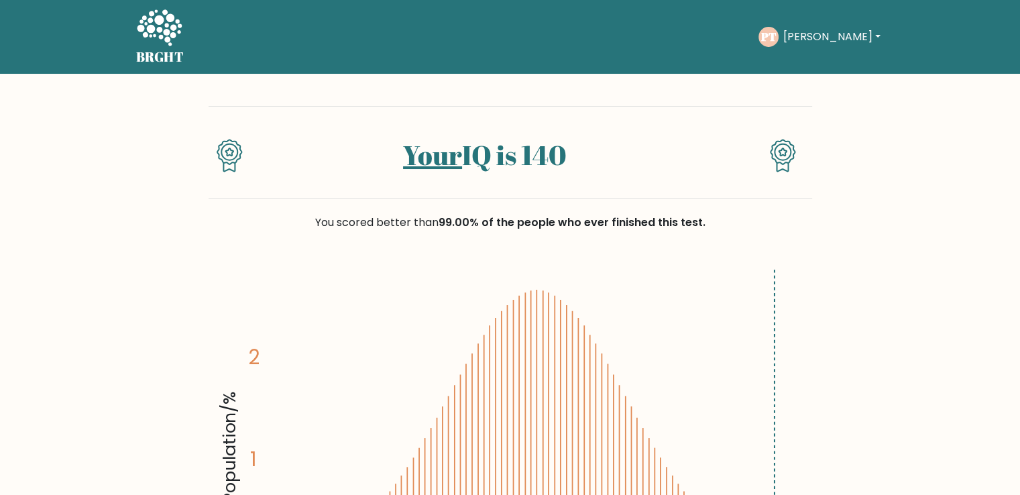
click at [438, 163] on link "Your" at bounding box center [432, 155] width 59 height 36
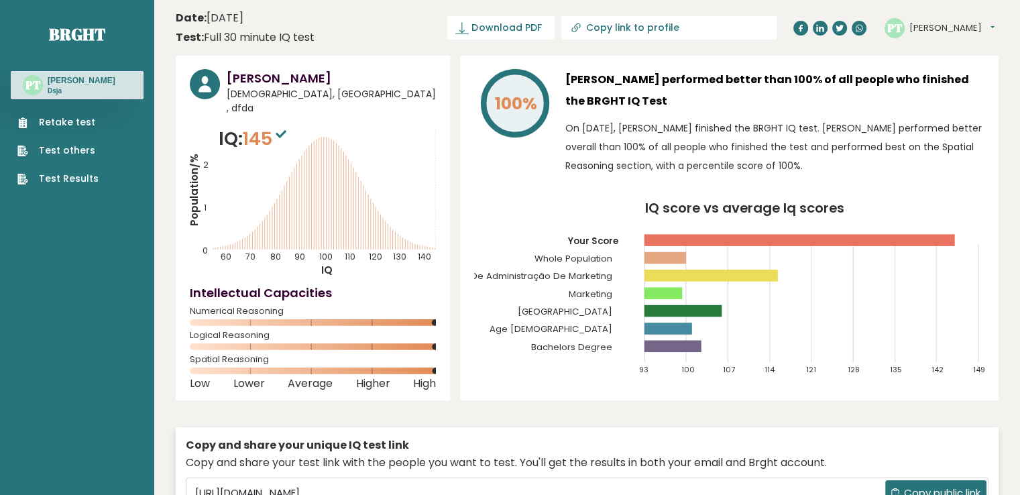
click at [79, 114] on div "Retake test Test others Test Results" at bounding box center [77, 142] width 133 height 87
click at [79, 118] on link "Retake test" at bounding box center [57, 122] width 81 height 14
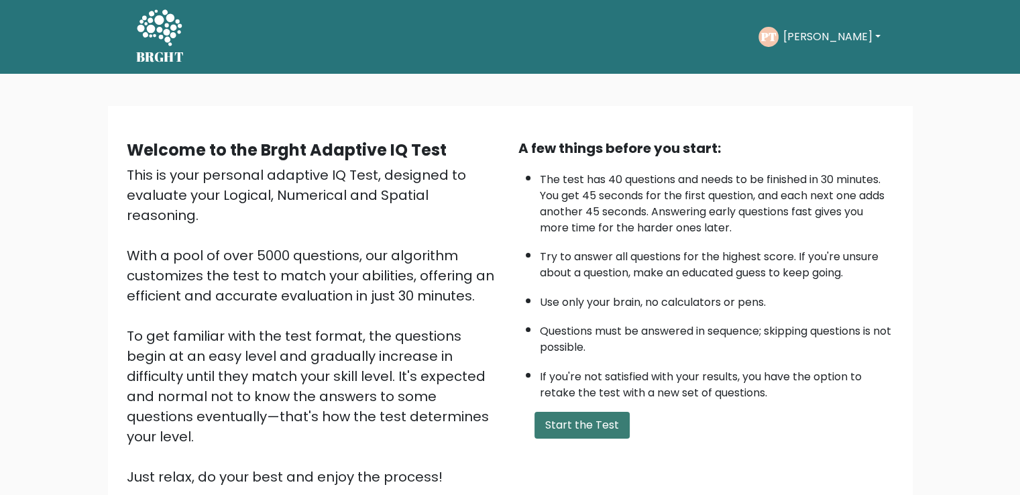
click at [572, 412] on button "Start the Test" at bounding box center [582, 425] width 95 height 27
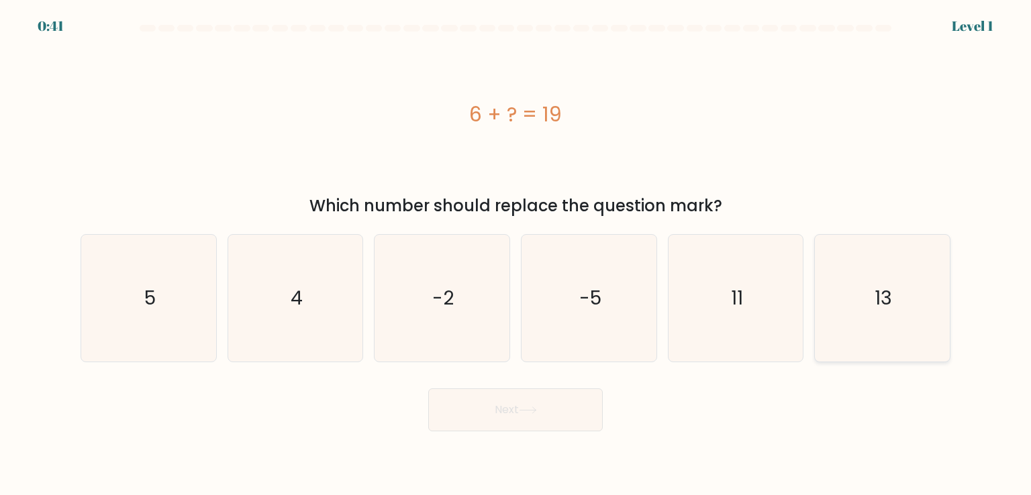
click at [935, 298] on icon "13" at bounding box center [882, 298] width 126 height 126
click at [516, 254] on input "f. 13" at bounding box center [515, 251] width 1 height 7
radio input "true"
click at [547, 417] on button "Next" at bounding box center [515, 409] width 174 height 43
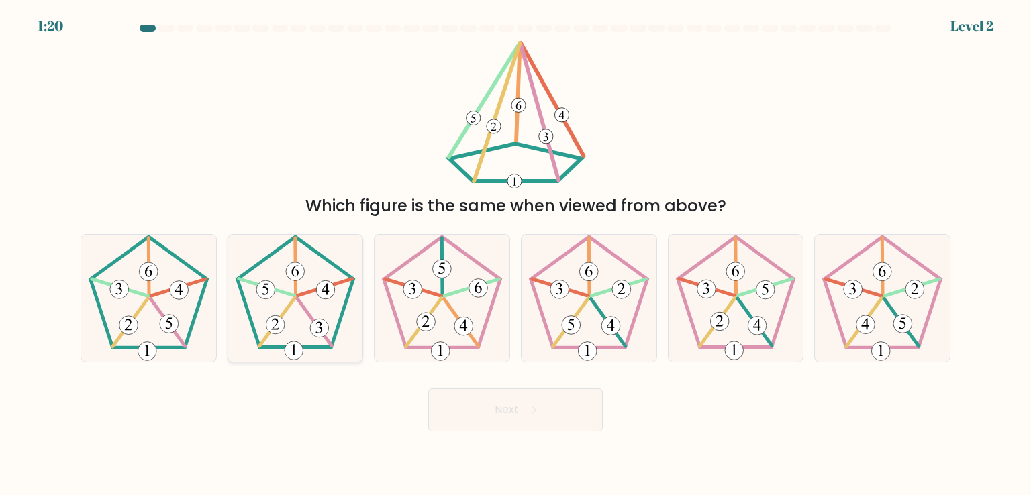
click at [327, 309] on icon at bounding box center [295, 298] width 126 height 126
click at [515, 254] on input "b." at bounding box center [515, 251] width 1 height 7
radio input "true"
click at [486, 396] on button "Next" at bounding box center [515, 409] width 174 height 43
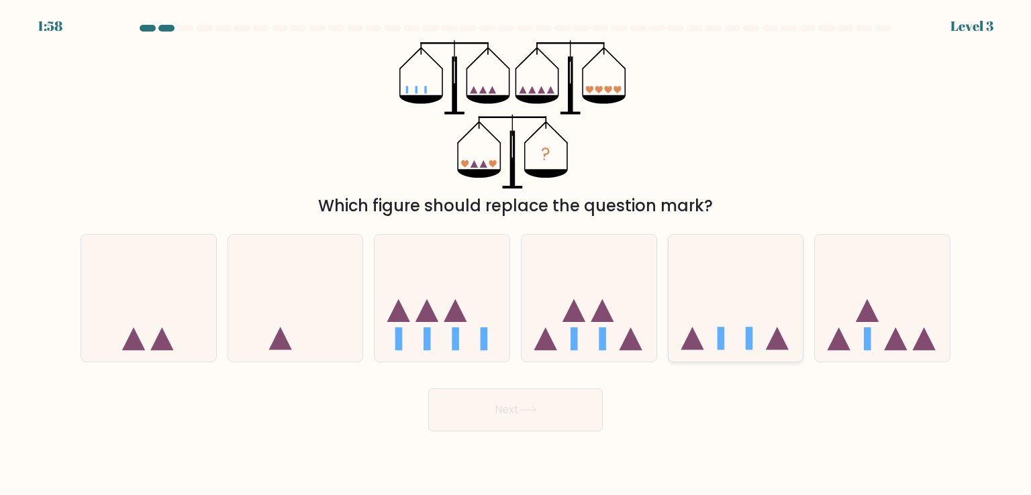
click at [733, 296] on icon at bounding box center [735, 297] width 135 height 111
click at [516, 254] on input "e." at bounding box center [515, 251] width 1 height 7
radio input "true"
click at [512, 413] on button "Next" at bounding box center [515, 409] width 174 height 43
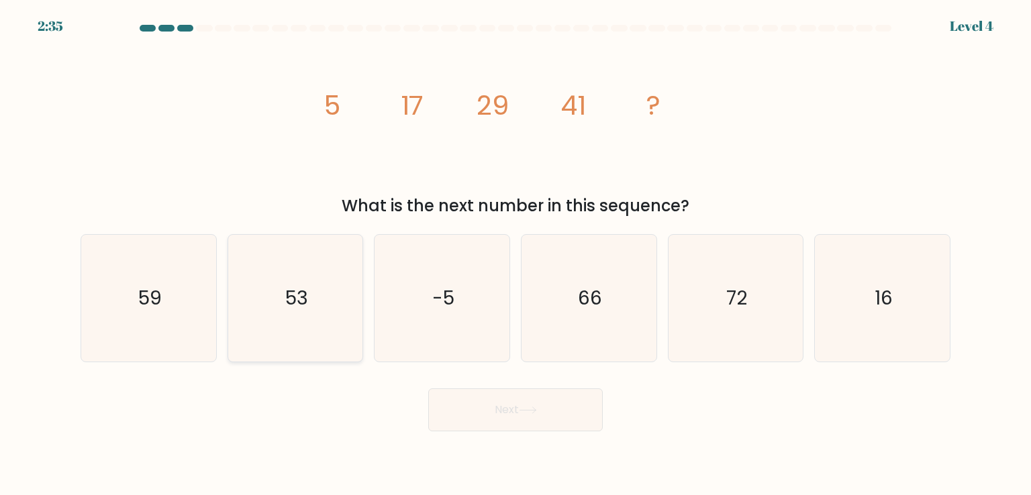
click at [284, 296] on icon "53" at bounding box center [295, 298] width 126 height 126
click at [515, 254] on input "b. 53" at bounding box center [515, 251] width 1 height 7
radio input "true"
click at [529, 403] on button "Next" at bounding box center [515, 409] width 174 height 43
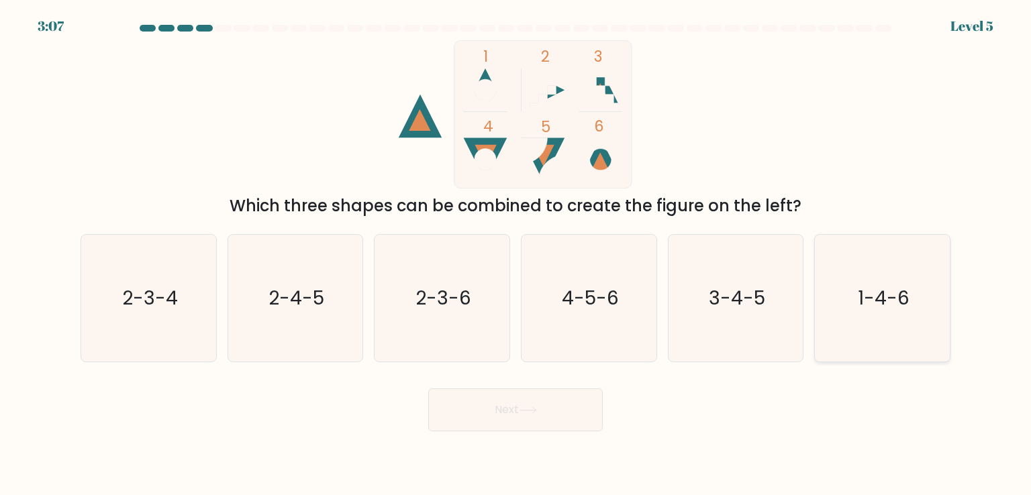
click at [879, 300] on text "1-4-6" at bounding box center [883, 297] width 52 height 27
click at [516, 254] on input "f. 1-4-6" at bounding box center [515, 251] width 1 height 7
radio input "true"
click at [470, 411] on button "Next" at bounding box center [515, 409] width 174 height 43
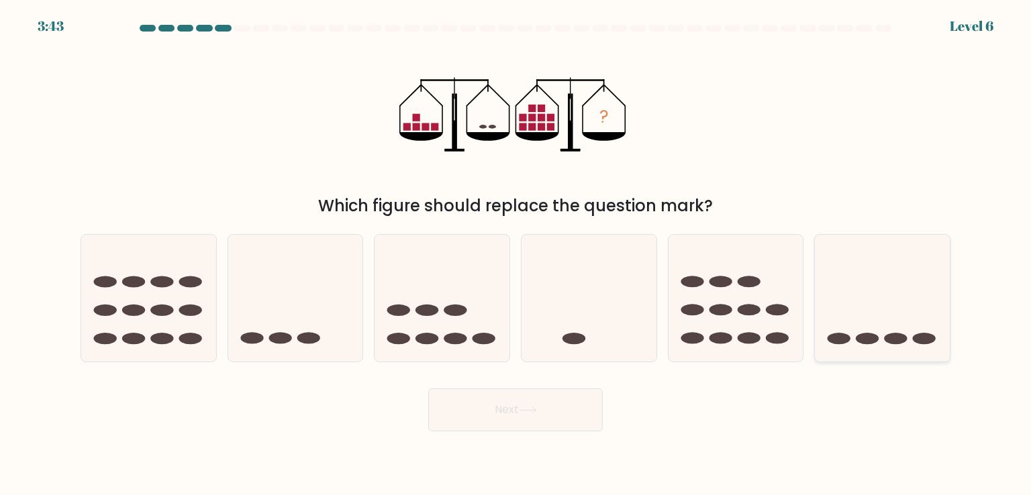
click at [843, 291] on icon at bounding box center [881, 297] width 135 height 111
click at [516, 254] on input "f." at bounding box center [515, 251] width 1 height 7
radio input "true"
click at [566, 409] on button "Next" at bounding box center [515, 409] width 174 height 43
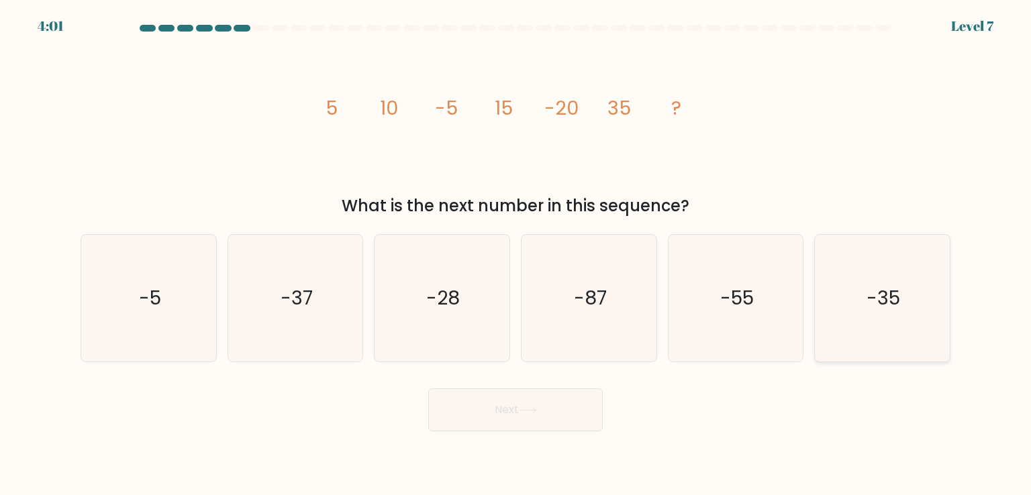
click at [902, 311] on icon "-35" at bounding box center [882, 298] width 126 height 126
click at [516, 254] on input "f. -35" at bounding box center [515, 251] width 1 height 7
radio input "true"
click at [531, 402] on button "Next" at bounding box center [515, 409] width 174 height 43
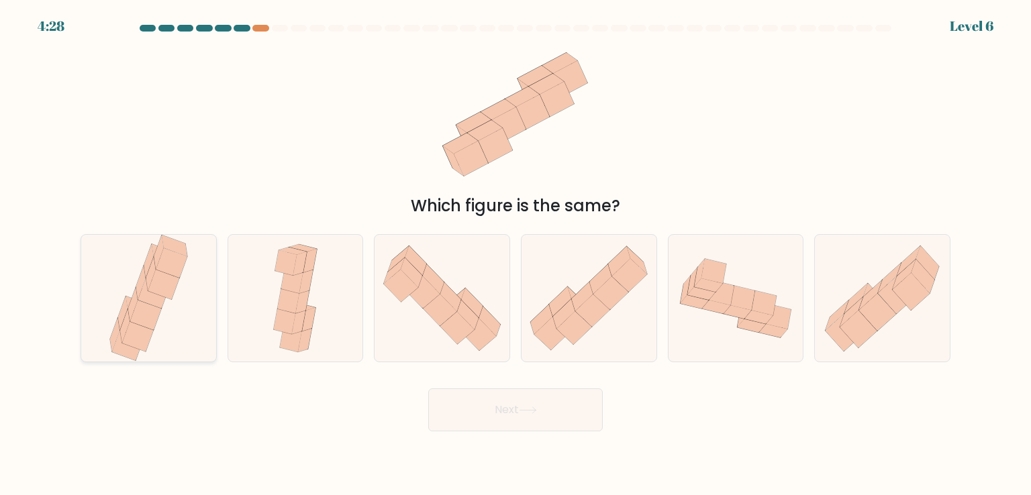
click at [164, 313] on icon at bounding box center [148, 298] width 85 height 126
click at [515, 254] on input "a." at bounding box center [515, 251] width 1 height 7
radio input "true"
click at [529, 413] on icon at bounding box center [528, 410] width 18 height 7
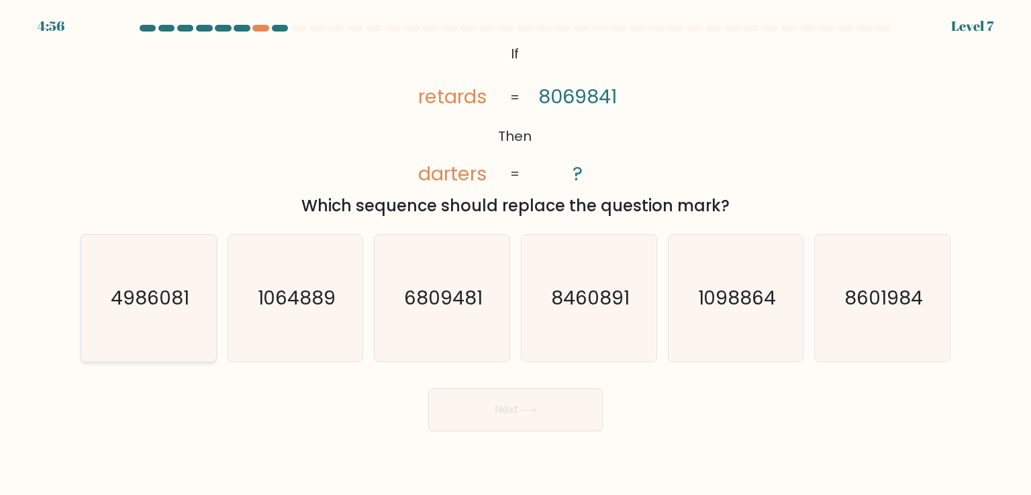
click at [178, 295] on text "4986081" at bounding box center [150, 297] width 78 height 27
click at [515, 254] on input "a. 4986081" at bounding box center [515, 251] width 1 height 7
radio input "true"
click at [496, 396] on button "Next" at bounding box center [515, 409] width 174 height 43
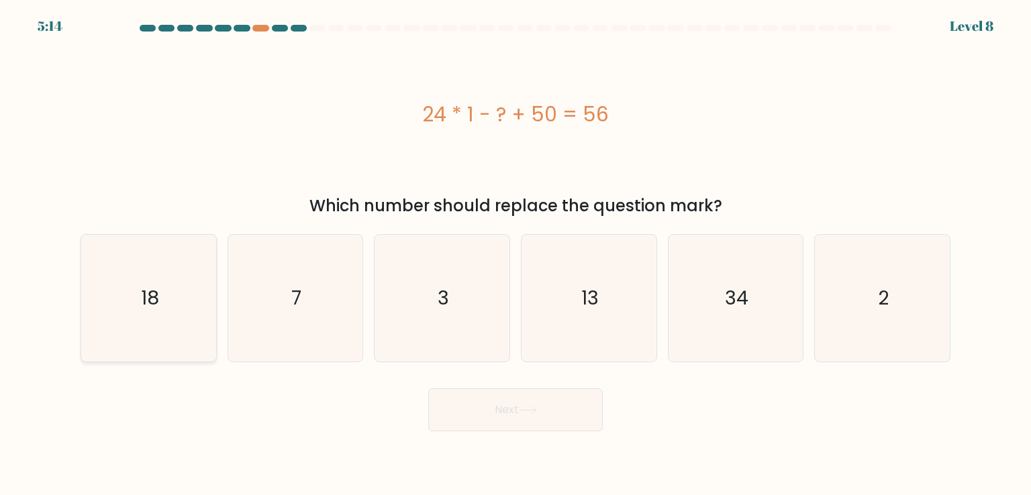
click at [180, 315] on icon "18" at bounding box center [148, 298] width 126 height 126
click at [515, 254] on input "a. 18" at bounding box center [515, 251] width 1 height 7
radio input "true"
click at [596, 419] on button "Next" at bounding box center [515, 409] width 174 height 43
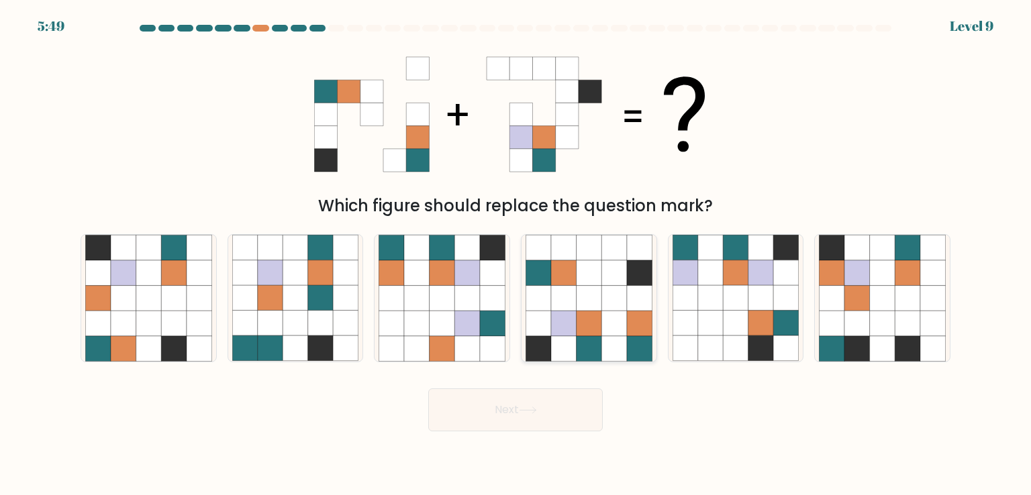
click at [599, 301] on icon at bounding box center [588, 298] width 25 height 25
click at [516, 254] on input "d." at bounding box center [515, 251] width 1 height 7
radio input "true"
click at [515, 412] on button "Next" at bounding box center [515, 409] width 174 height 43
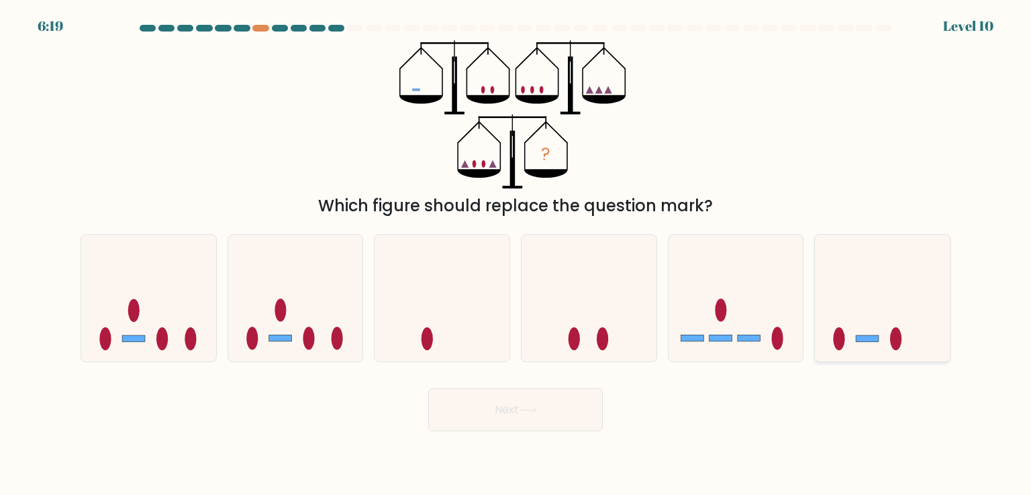
click at [880, 283] on icon at bounding box center [881, 297] width 135 height 111
click at [516, 254] on input "f." at bounding box center [515, 251] width 1 height 7
radio input "true"
click at [498, 418] on button "Next" at bounding box center [515, 409] width 174 height 43
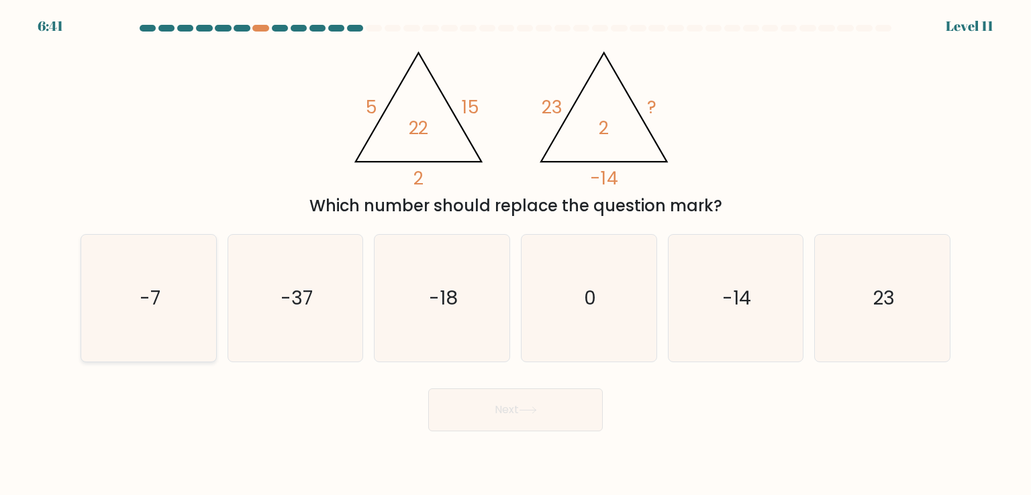
click at [150, 289] on text "-7" at bounding box center [150, 297] width 21 height 27
click at [515, 254] on input "a. -7" at bounding box center [515, 251] width 1 height 7
radio input "true"
click at [523, 397] on button "Next" at bounding box center [515, 409] width 174 height 43
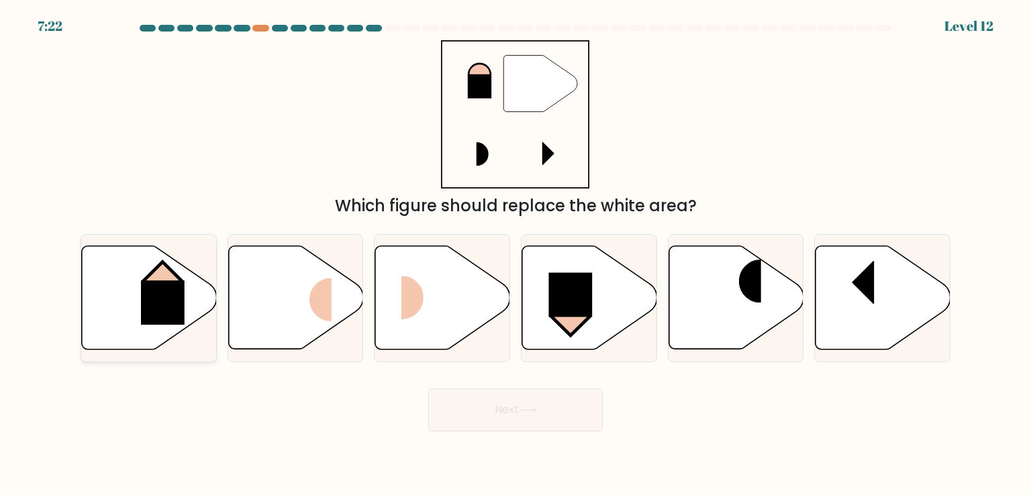
click at [173, 305] on rect at bounding box center [163, 302] width 44 height 44
click at [515, 254] on input "a." at bounding box center [515, 251] width 1 height 7
radio input "true"
click at [539, 414] on button "Next" at bounding box center [515, 409] width 174 height 43
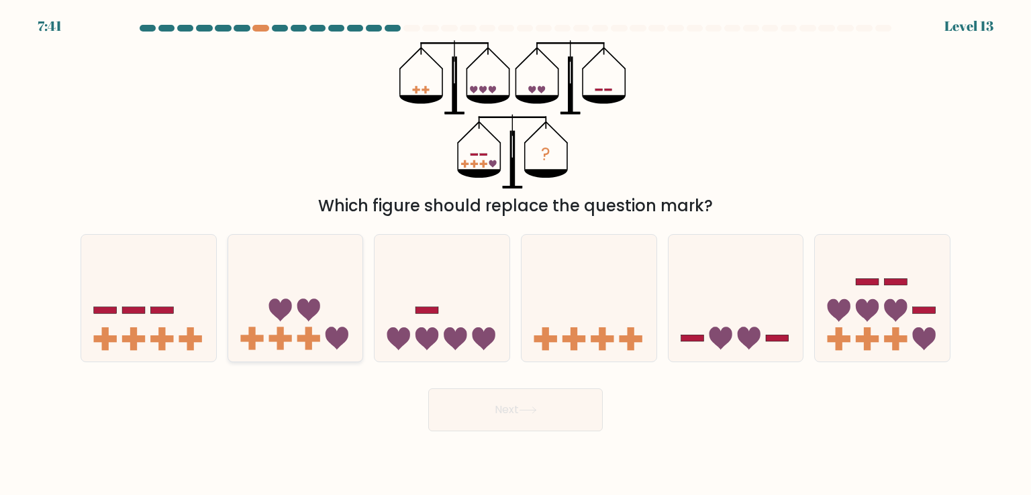
click at [307, 308] on icon at bounding box center [308, 310] width 23 height 23
click at [515, 254] on input "b." at bounding box center [515, 251] width 1 height 7
radio input "true"
click at [537, 411] on icon at bounding box center [528, 410] width 18 height 7
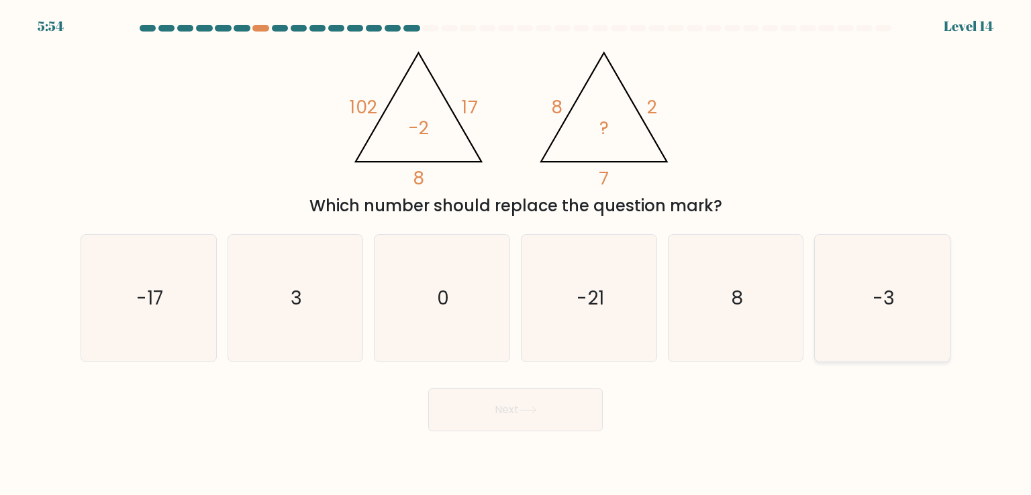
click at [902, 296] on icon "-3" at bounding box center [882, 298] width 126 height 126
click at [516, 254] on input "f. -3" at bounding box center [515, 251] width 1 height 7
radio input "true"
click at [541, 410] on button "Next" at bounding box center [515, 409] width 174 height 43
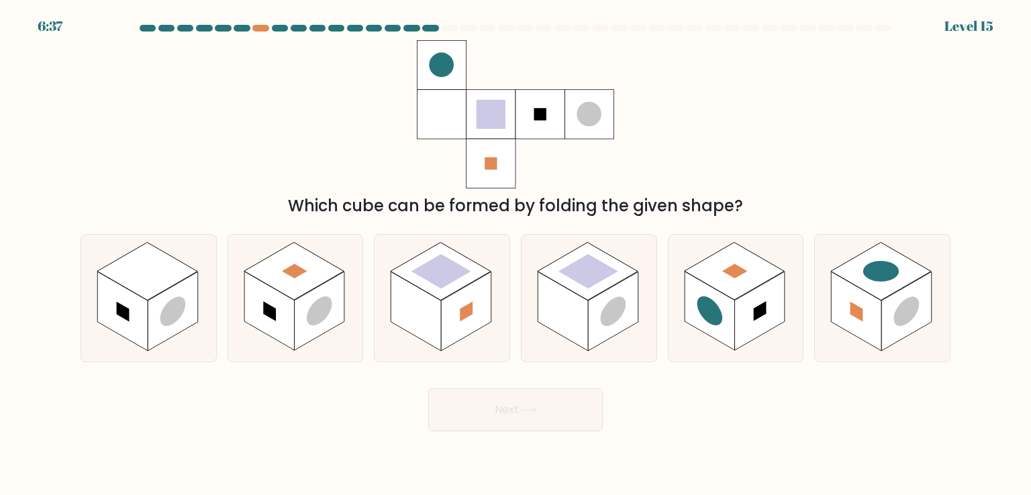
click at [262, 125] on div "Which cube can be formed by folding the given shape?" at bounding box center [515, 129] width 886 height 178
click at [466, 309] on rect at bounding box center [466, 312] width 13 height 20
click at [515, 254] on input "c." at bounding box center [515, 251] width 1 height 7
radio input "true"
click at [496, 401] on button "Next" at bounding box center [515, 409] width 174 height 43
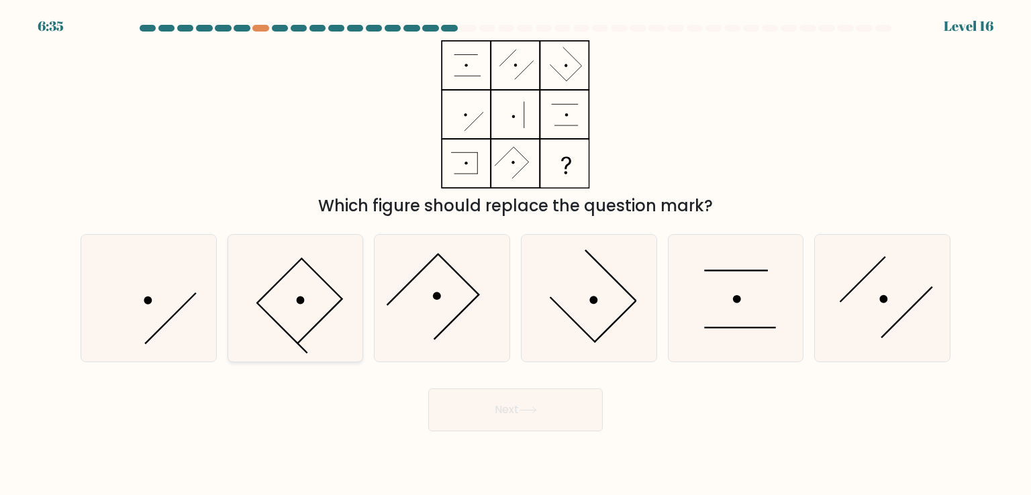
click at [311, 307] on icon at bounding box center [295, 298] width 126 height 126
click at [515, 254] on input "b." at bounding box center [515, 251] width 1 height 7
radio input "true"
click at [507, 414] on button "Next" at bounding box center [515, 409] width 174 height 43
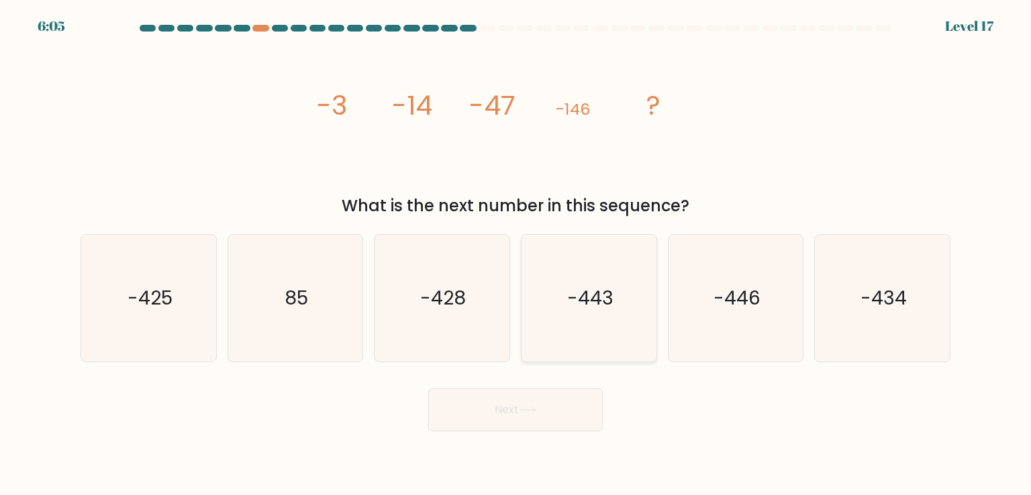
click at [595, 322] on icon "-443" at bounding box center [588, 298] width 126 height 126
click at [516, 254] on input "d. -443" at bounding box center [515, 251] width 1 height 7
radio input "true"
click at [515, 421] on button "Next" at bounding box center [515, 409] width 174 height 43
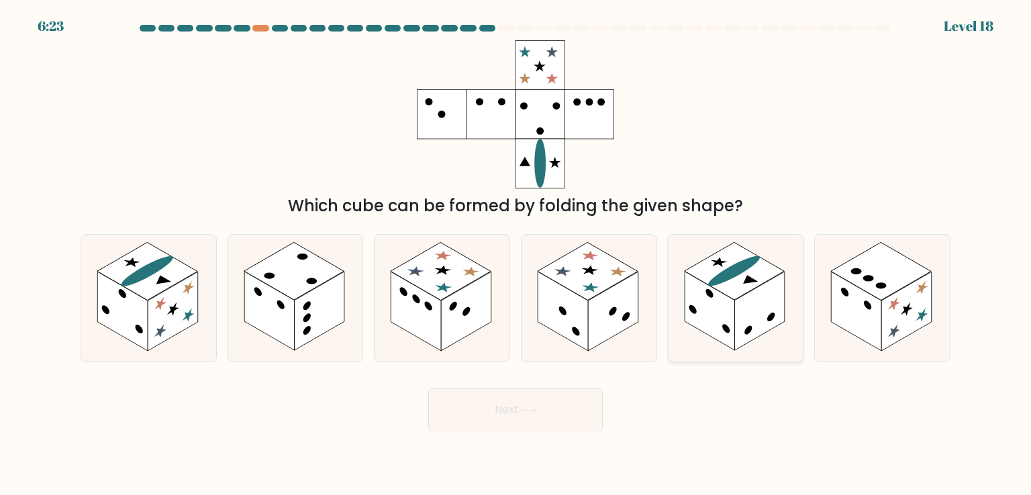
click at [740, 301] on rect at bounding box center [759, 311] width 50 height 79
click at [516, 254] on input "e." at bounding box center [515, 251] width 1 height 7
radio input "true"
click at [534, 414] on icon at bounding box center [528, 410] width 18 height 7
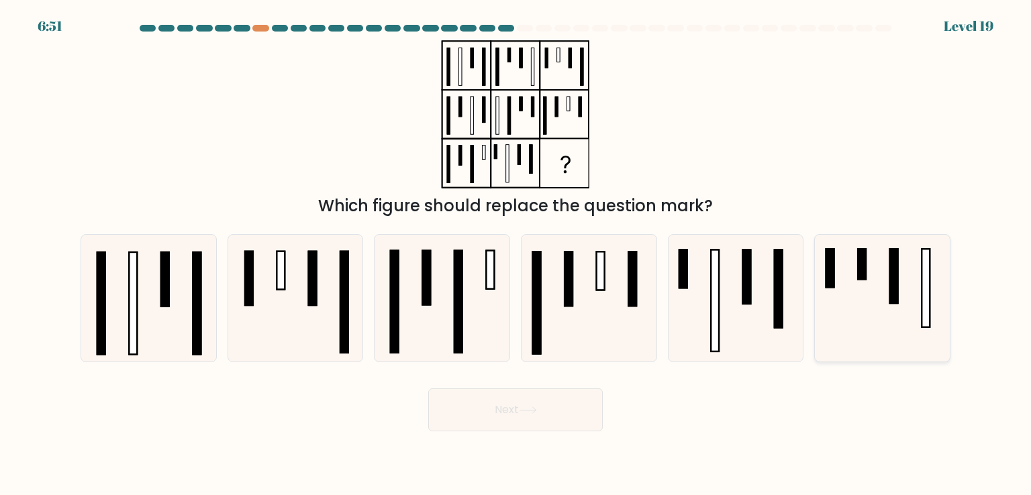
click at [865, 287] on icon at bounding box center [882, 298] width 126 height 126
click at [516, 254] on input "f." at bounding box center [515, 251] width 1 height 7
radio input "true"
click at [543, 395] on button "Next" at bounding box center [515, 409] width 174 height 43
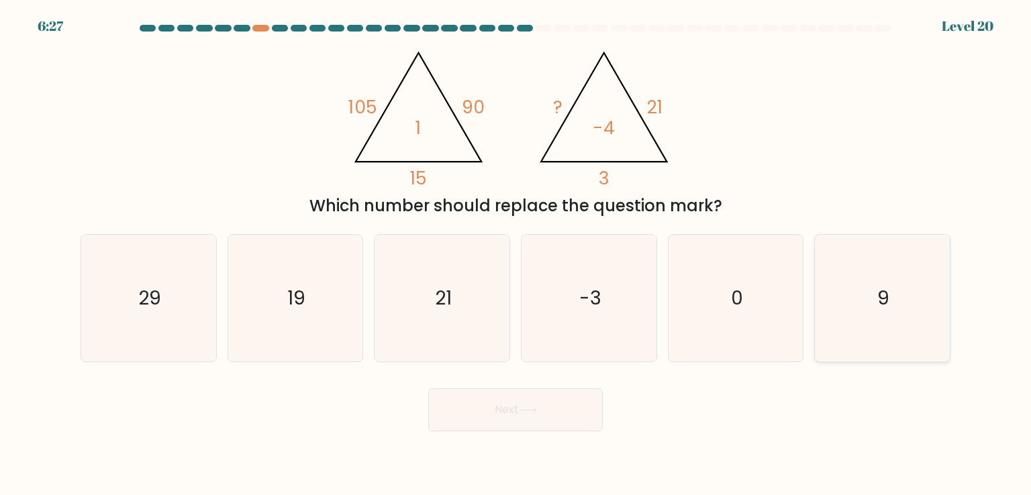
click at [899, 293] on icon "9" at bounding box center [882, 298] width 126 height 126
click at [516, 254] on input "f. 9" at bounding box center [515, 251] width 1 height 7
radio input "true"
click at [556, 416] on button "Next" at bounding box center [515, 409] width 174 height 43
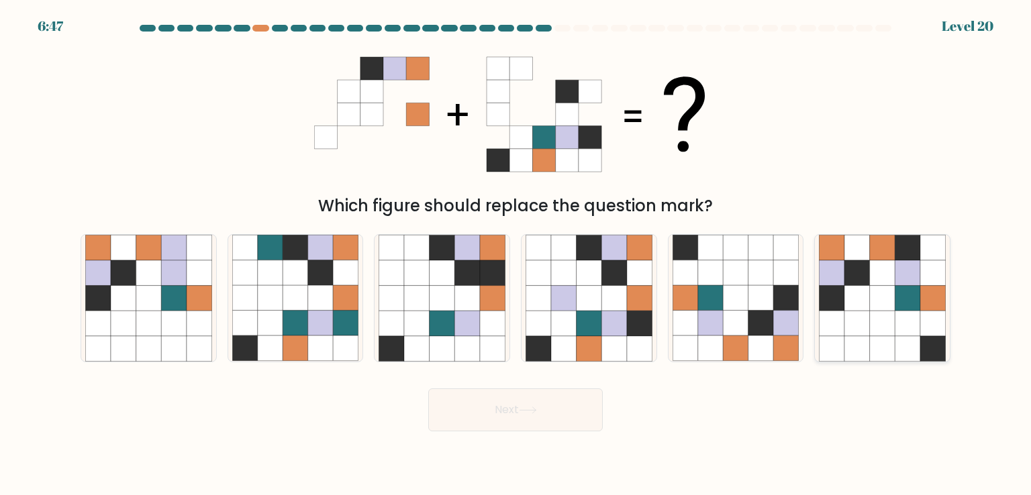
click at [874, 297] on icon at bounding box center [881, 298] width 25 height 25
click at [516, 254] on input "f." at bounding box center [515, 251] width 1 height 7
radio input "true"
click at [558, 403] on button "Next" at bounding box center [515, 409] width 174 height 43
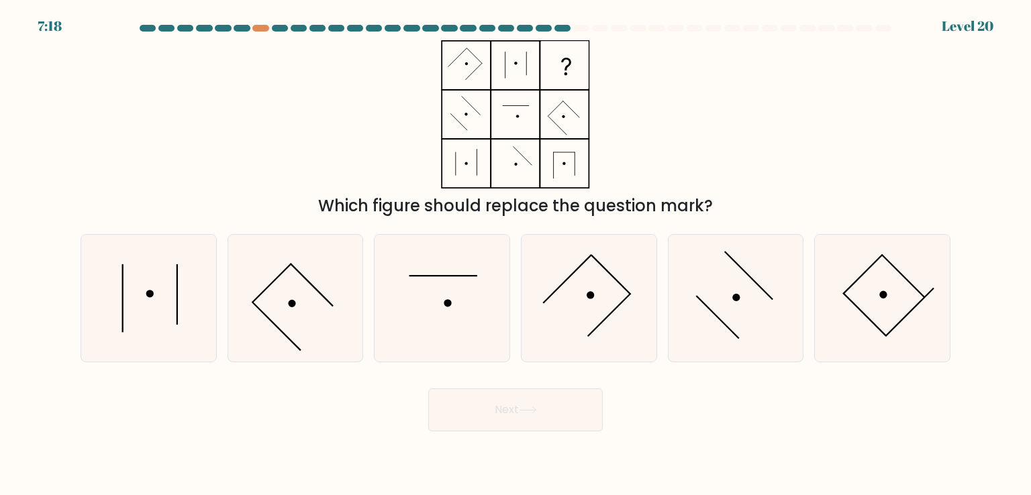
click at [311, 124] on div "Which figure should replace the question mark?" at bounding box center [515, 129] width 886 height 178
click at [454, 326] on icon at bounding box center [441, 298] width 126 height 126
click at [515, 254] on input "c." at bounding box center [515, 251] width 1 height 7
radio input "true"
click at [881, 291] on icon at bounding box center [882, 298] width 126 height 126
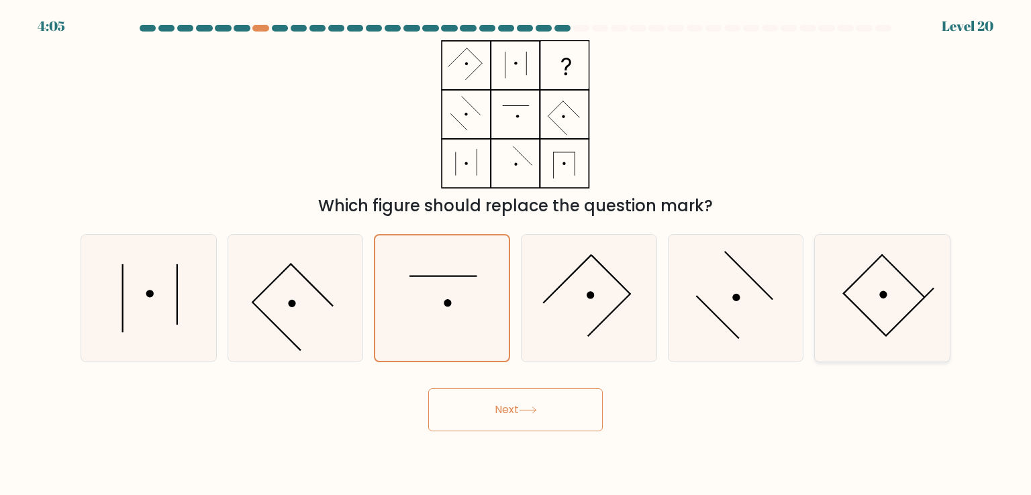
click at [516, 254] on input "f." at bounding box center [515, 251] width 1 height 7
radio input "true"
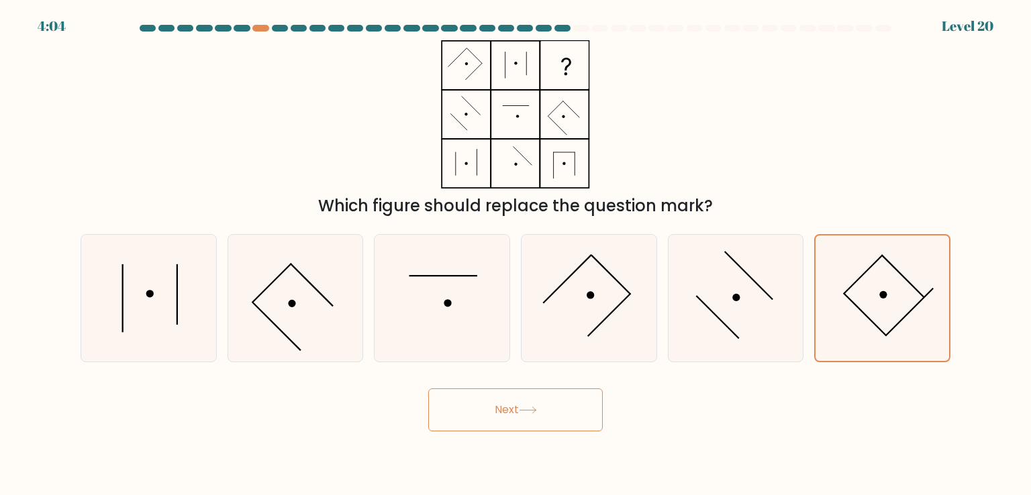
click at [496, 407] on button "Next" at bounding box center [515, 409] width 174 height 43
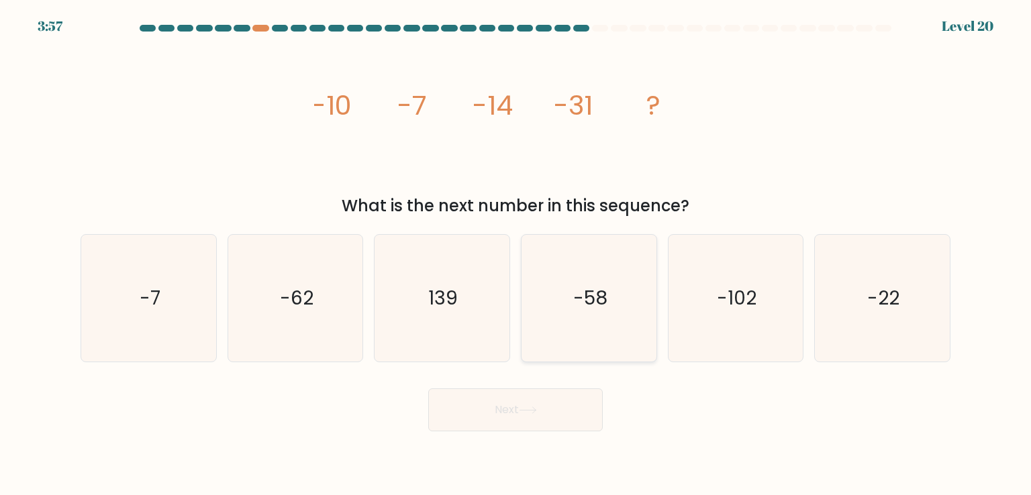
click at [606, 286] on text "-58" at bounding box center [590, 297] width 34 height 27
click at [516, 254] on input "d. -58" at bounding box center [515, 251] width 1 height 7
radio input "true"
click at [557, 411] on button "Next" at bounding box center [515, 409] width 174 height 43
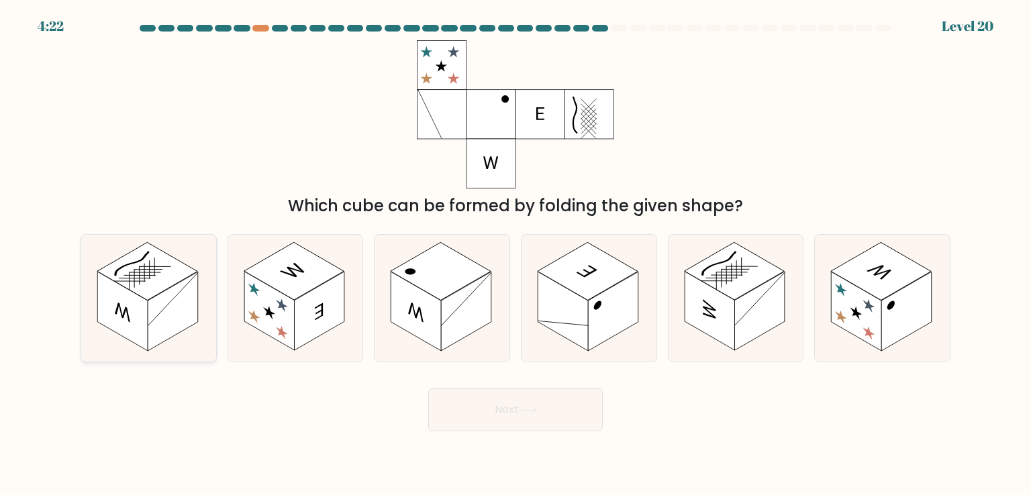
click at [180, 311] on rect at bounding box center [173, 311] width 50 height 79
click at [515, 254] on input "a." at bounding box center [515, 251] width 1 height 7
radio input "true"
click at [556, 405] on button "Next" at bounding box center [515, 409] width 174 height 43
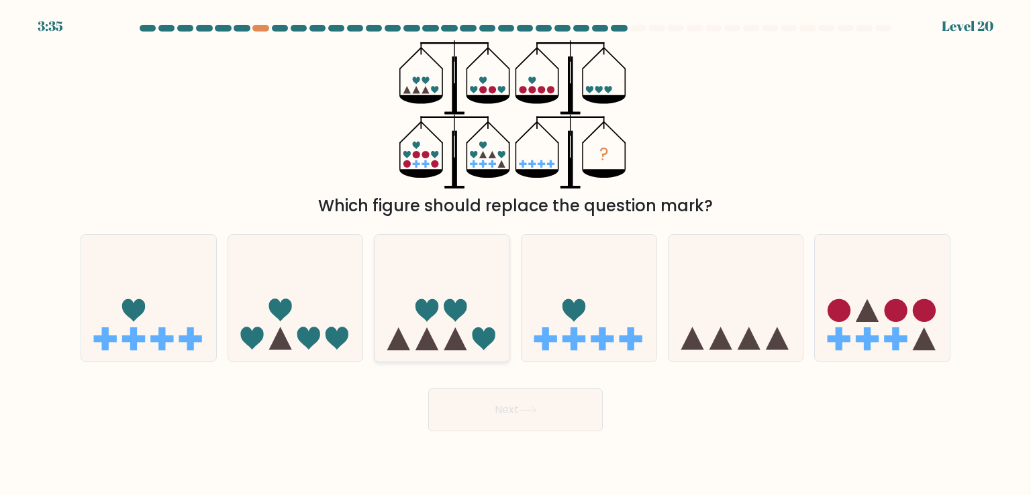
click at [437, 327] on icon at bounding box center [441, 297] width 135 height 111
click at [515, 254] on input "c." at bounding box center [515, 251] width 1 height 7
radio input "true"
click at [516, 417] on button "Next" at bounding box center [515, 409] width 174 height 43
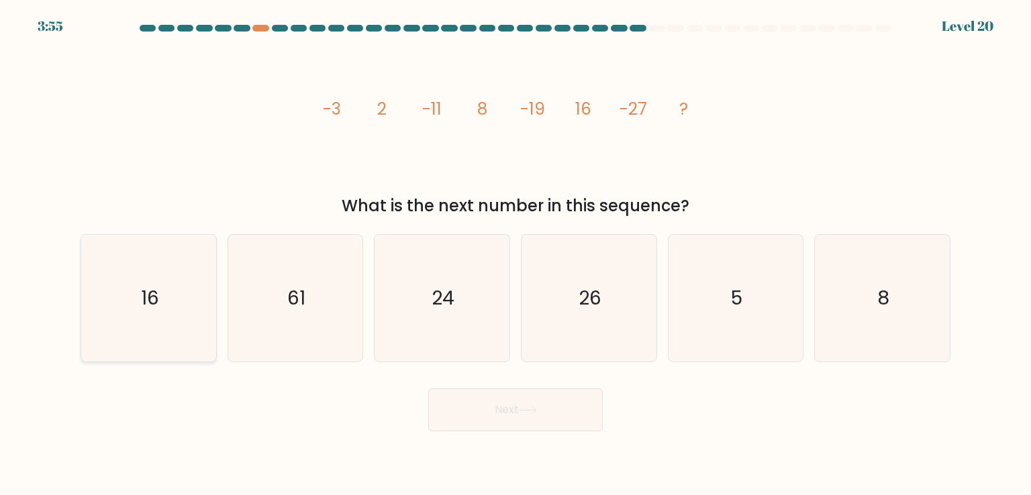
click at [150, 329] on icon "16" at bounding box center [148, 298] width 126 height 126
click at [515, 254] on input "a. 16" at bounding box center [515, 251] width 1 height 7
radio input "true"
click at [528, 405] on button "Next" at bounding box center [515, 409] width 174 height 43
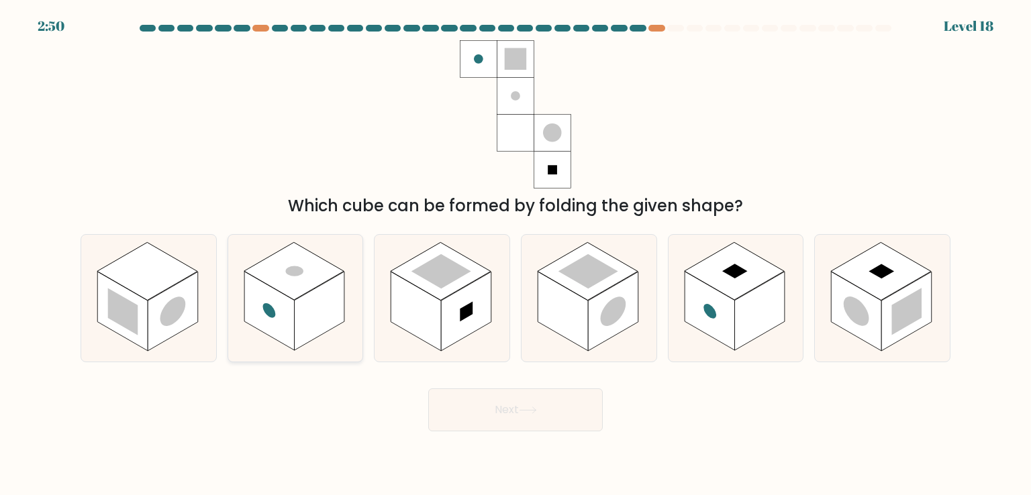
click at [327, 315] on rect at bounding box center [319, 311] width 50 height 79
click at [515, 254] on input "b." at bounding box center [515, 251] width 1 height 7
radio input "true"
click at [519, 413] on button "Next" at bounding box center [515, 409] width 174 height 43
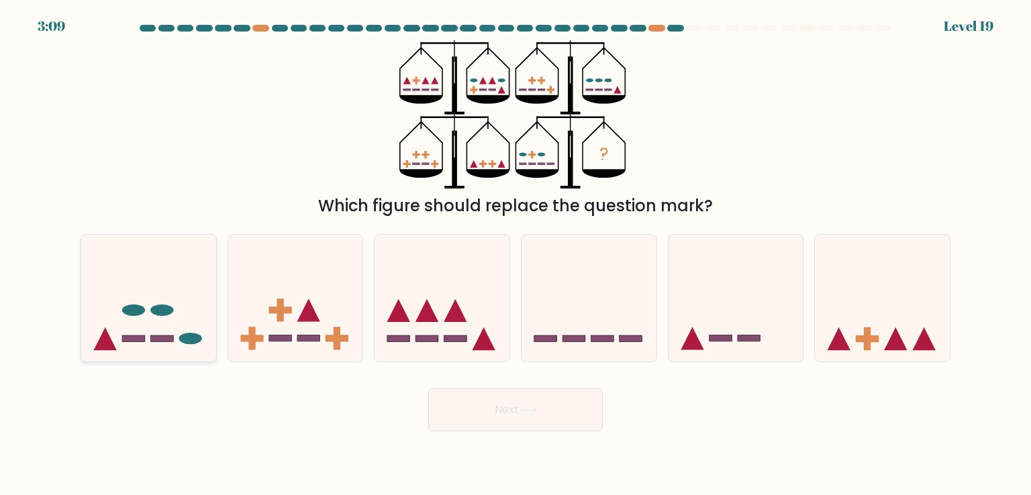
click at [158, 327] on icon at bounding box center [148, 297] width 135 height 111
click at [515, 254] on input "a." at bounding box center [515, 251] width 1 height 7
radio input "true"
click at [531, 405] on button "Next" at bounding box center [515, 409] width 174 height 43
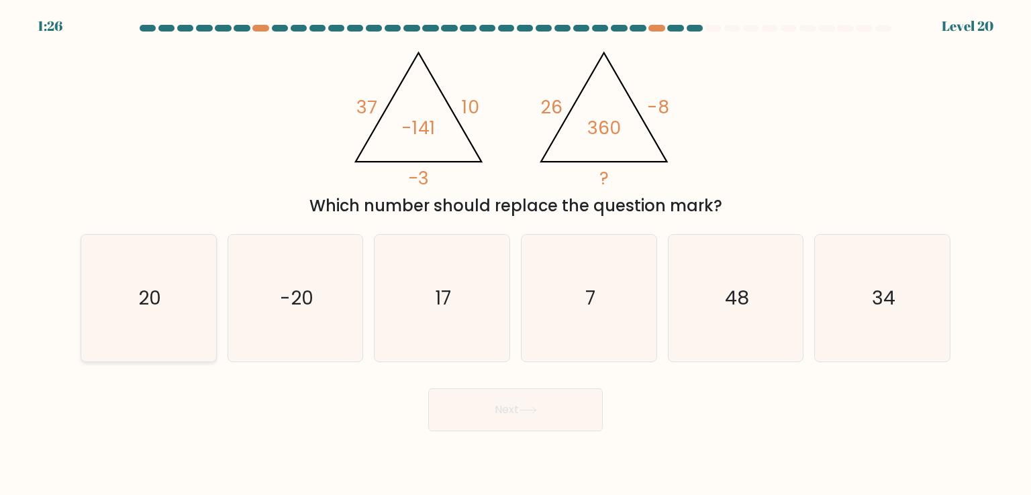
click at [140, 327] on icon "20" at bounding box center [148, 298] width 126 height 126
click at [515, 254] on input "a. 20" at bounding box center [515, 251] width 1 height 7
radio input "true"
click at [523, 412] on icon at bounding box center [528, 410] width 18 height 7
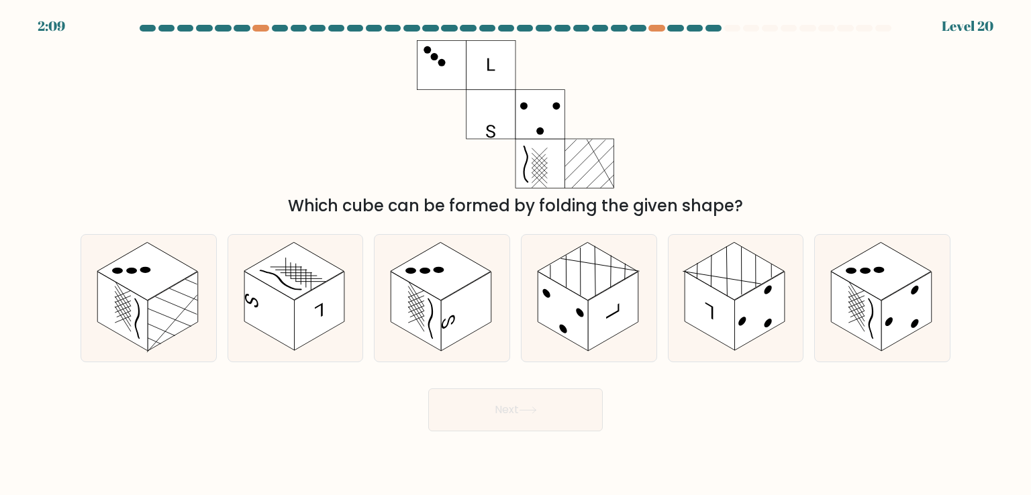
click at [214, 130] on div "Which cube can be formed by folding the given shape?" at bounding box center [515, 129] width 886 height 178
click at [437, 301] on rect at bounding box center [416, 311] width 50 height 79
click at [515, 254] on input "c." at bounding box center [515, 251] width 1 height 7
radio input "true"
click at [512, 419] on button "Next" at bounding box center [515, 409] width 174 height 43
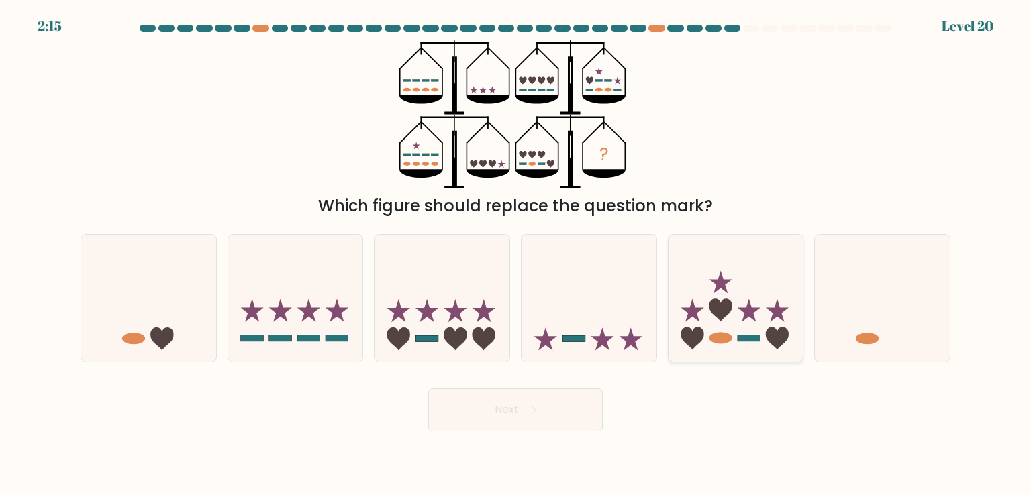
click at [759, 333] on icon at bounding box center [735, 297] width 135 height 111
click at [516, 254] on input "e." at bounding box center [515, 251] width 1 height 7
radio input "true"
click at [532, 395] on button "Next" at bounding box center [515, 409] width 174 height 43
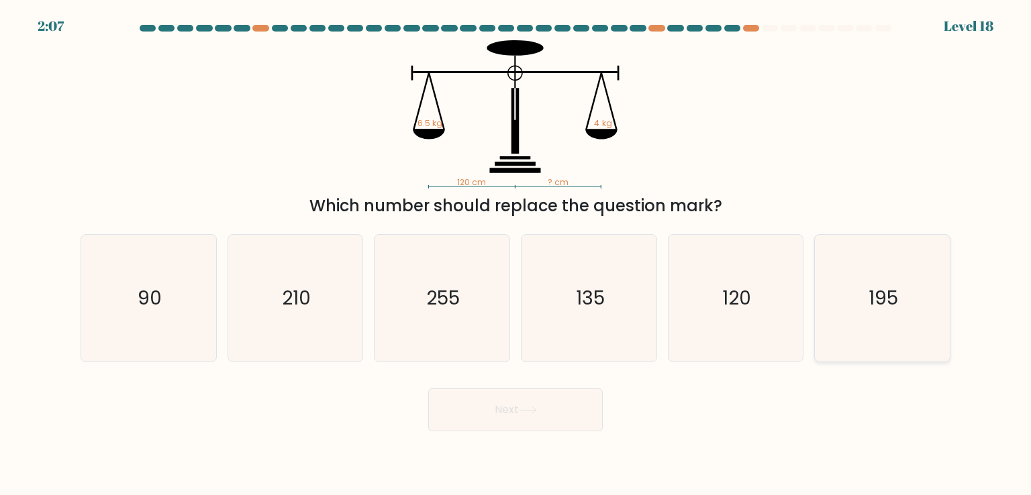
click at [888, 288] on text "195" at bounding box center [883, 297] width 30 height 27
click at [516, 254] on input "f. 195" at bounding box center [515, 251] width 1 height 7
radio input "true"
click at [564, 432] on body "1:40 Level 18" at bounding box center [515, 247] width 1031 height 495
click at [539, 415] on button "Next" at bounding box center [515, 409] width 174 height 43
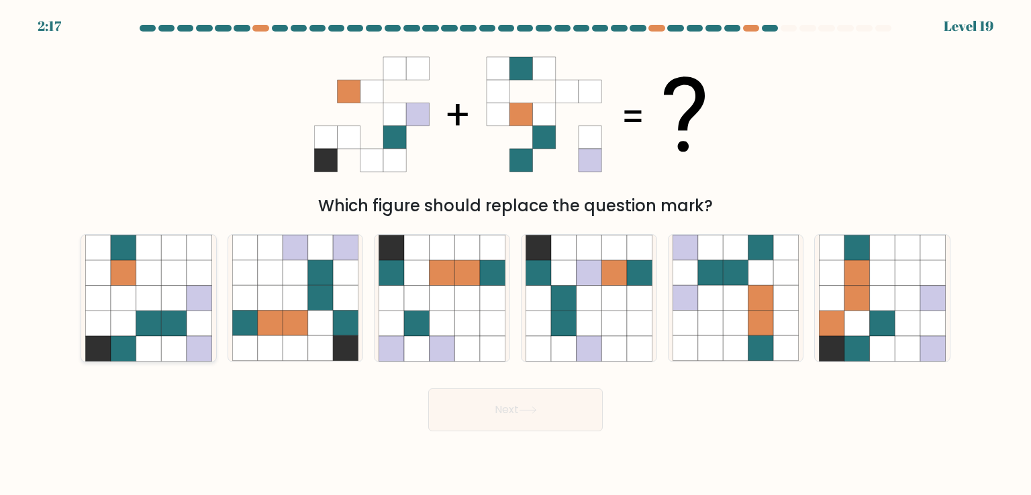
click at [152, 297] on icon at bounding box center [148, 298] width 25 height 25
click at [515, 254] on input "a." at bounding box center [515, 251] width 1 height 7
radio input "true"
click at [330, 312] on icon at bounding box center [320, 323] width 25 height 25
click at [515, 254] on input "b." at bounding box center [515, 251] width 1 height 7
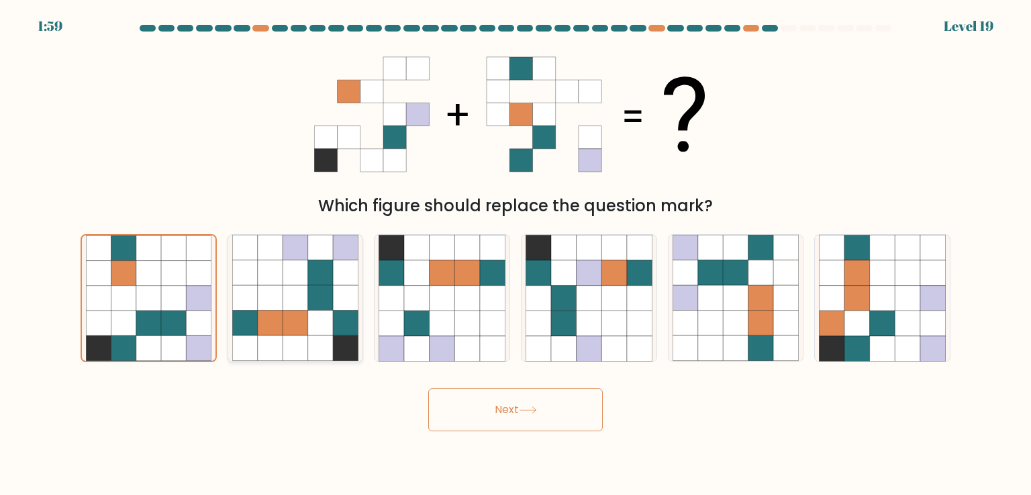
radio input "true"
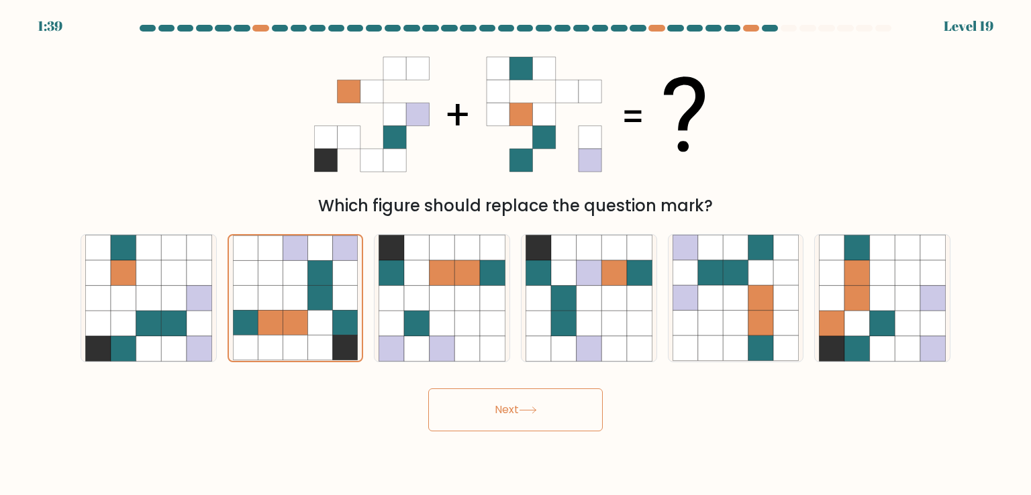
click at [503, 403] on button "Next" at bounding box center [515, 409] width 174 height 43
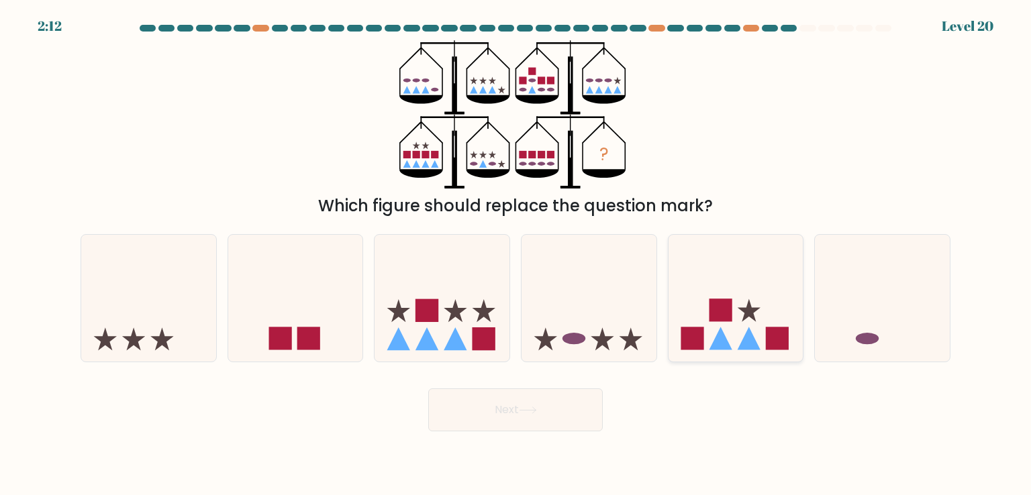
click at [745, 322] on icon at bounding box center [735, 297] width 135 height 111
click at [516, 254] on input "e." at bounding box center [515, 251] width 1 height 7
radio input "true"
click at [564, 409] on button "Next" at bounding box center [515, 409] width 174 height 43
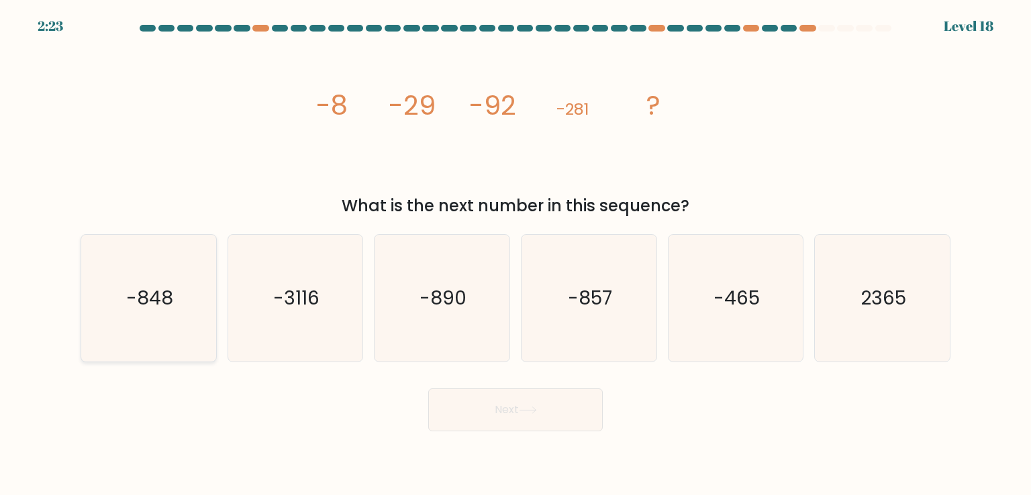
click at [174, 282] on icon "-848" at bounding box center [148, 298] width 126 height 126
click at [515, 254] on input "a. -848" at bounding box center [515, 251] width 1 height 7
radio input "true"
click at [525, 410] on icon at bounding box center [527, 410] width 16 height 6
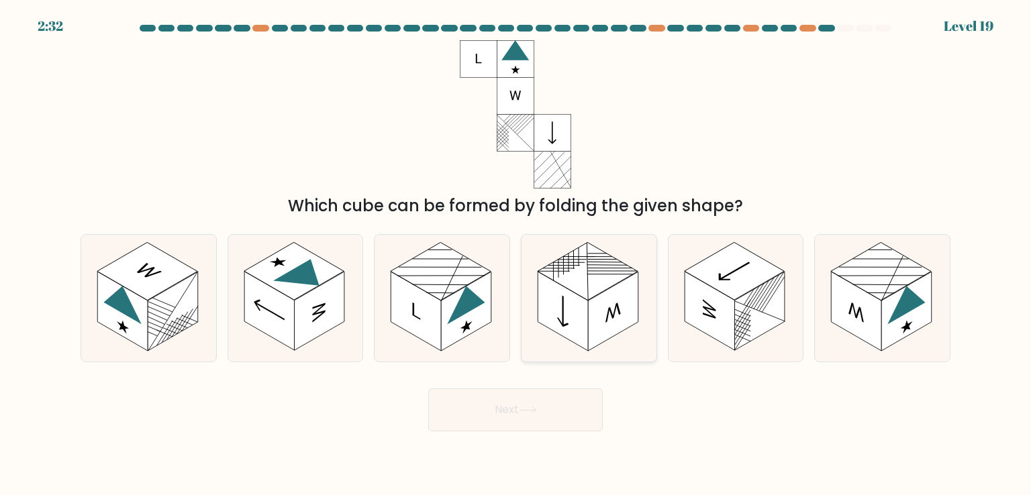
click at [612, 312] on rect at bounding box center [613, 311] width 50 height 79
click at [516, 254] on input "d." at bounding box center [515, 251] width 1 height 7
radio input "true"
click at [577, 417] on button "Next" at bounding box center [515, 409] width 174 height 43
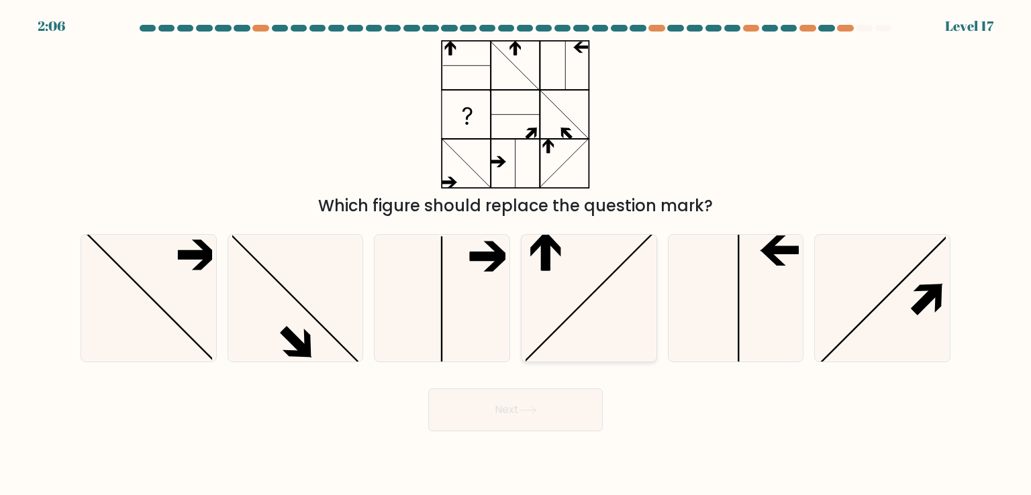
click at [543, 247] on icon at bounding box center [545, 254] width 9 height 34
click at [516, 248] on input "d." at bounding box center [515, 251] width 1 height 7
radio input "true"
click at [878, 271] on icon at bounding box center [882, 298] width 126 height 126
click at [516, 254] on input "f." at bounding box center [515, 251] width 1 height 7
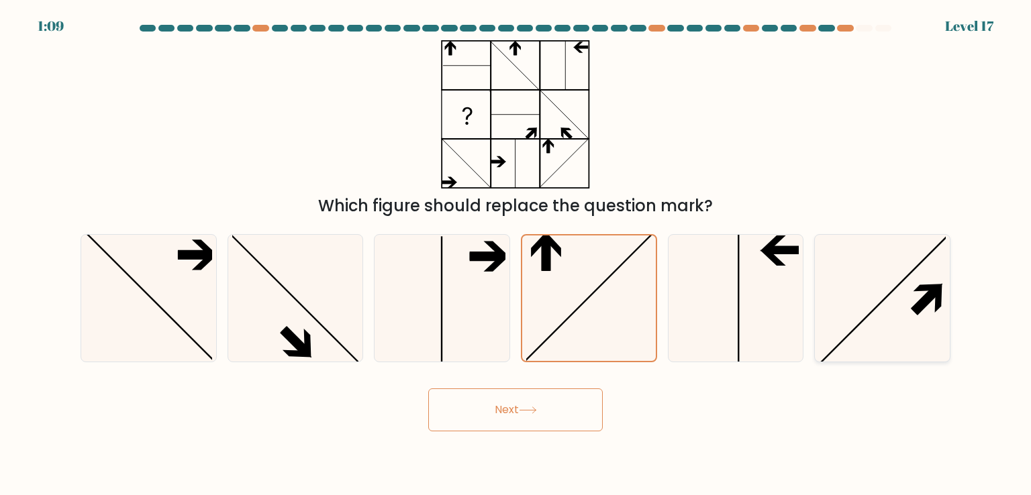
radio input "true"
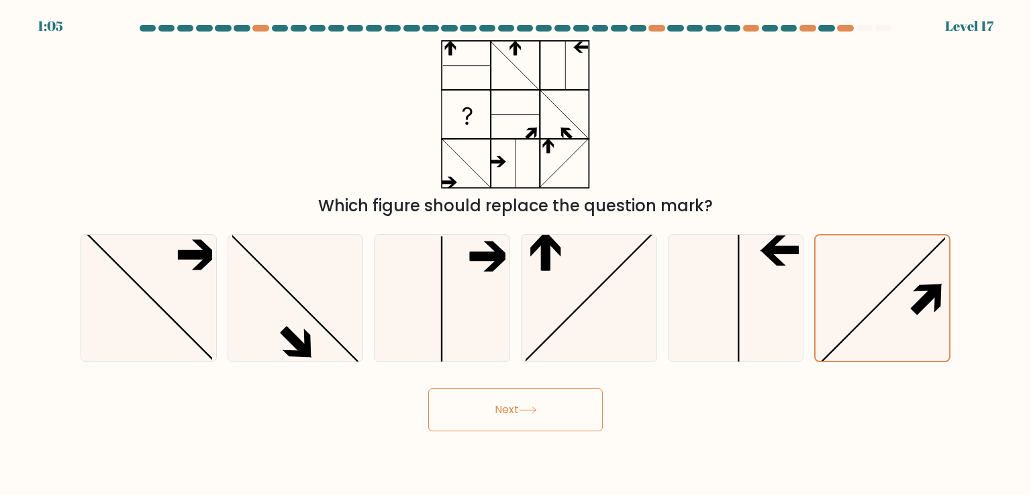
click at [524, 414] on button "Next" at bounding box center [515, 409] width 174 height 43
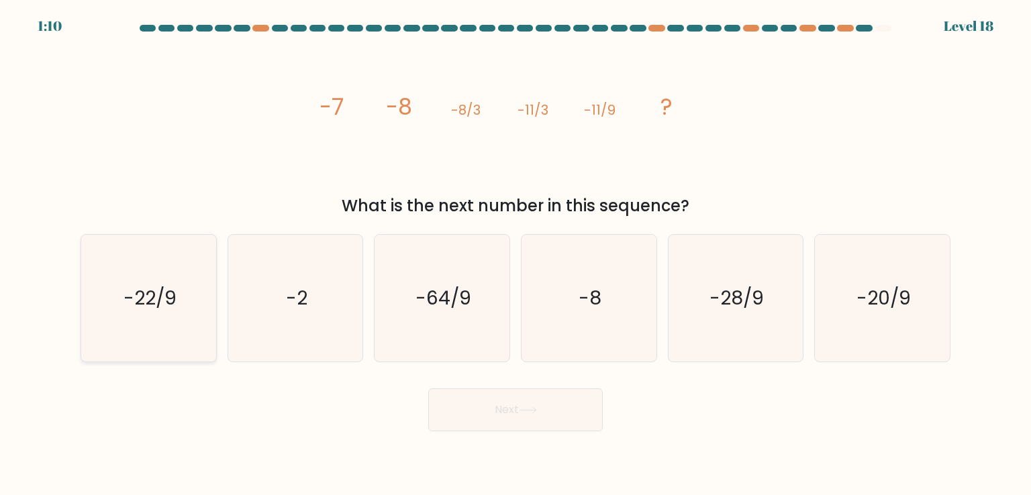
click at [166, 308] on text "-22/9" at bounding box center [149, 297] width 53 height 27
click at [515, 254] on input "a. -22/9" at bounding box center [515, 251] width 1 height 7
radio input "true"
click at [492, 400] on button "Next" at bounding box center [515, 409] width 174 height 43
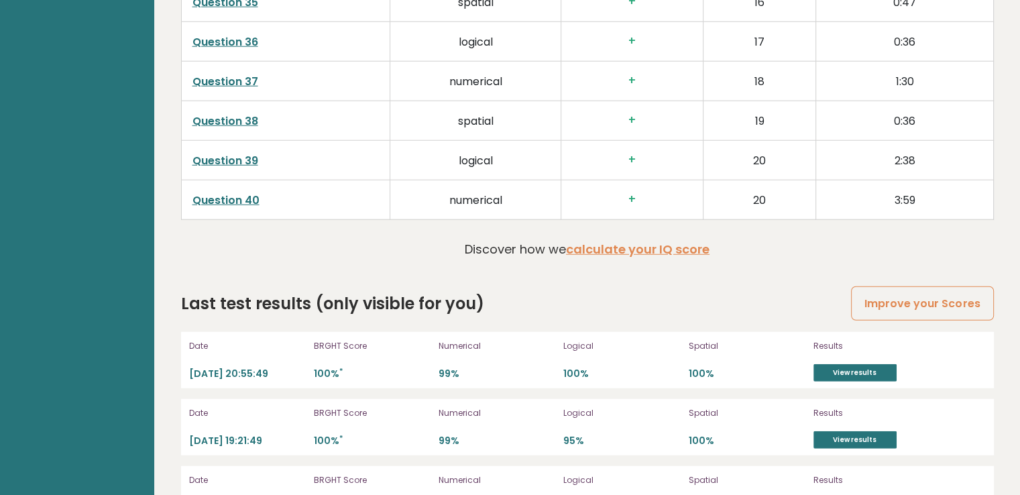
scroll to position [3752, 0]
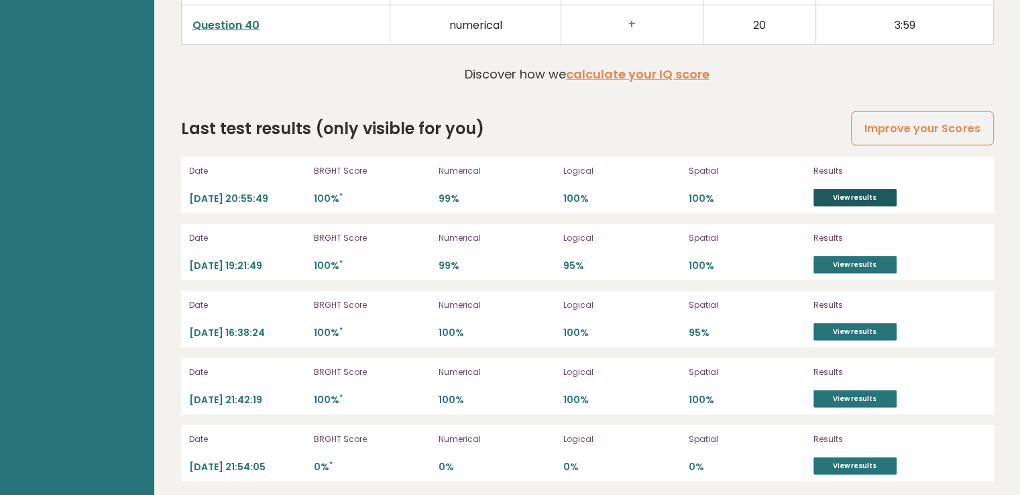
click at [875, 189] on link "View results" at bounding box center [855, 197] width 83 height 17
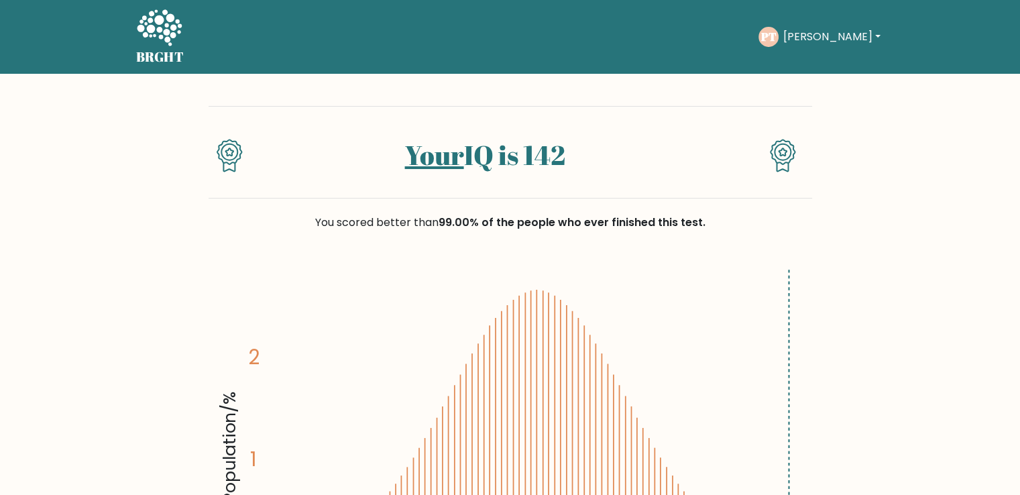
click at [300, 216] on div "You scored better than 99.00% of the people who ever finished this test." at bounding box center [511, 223] width 604 height 16
